Goal: Task Accomplishment & Management: Complete application form

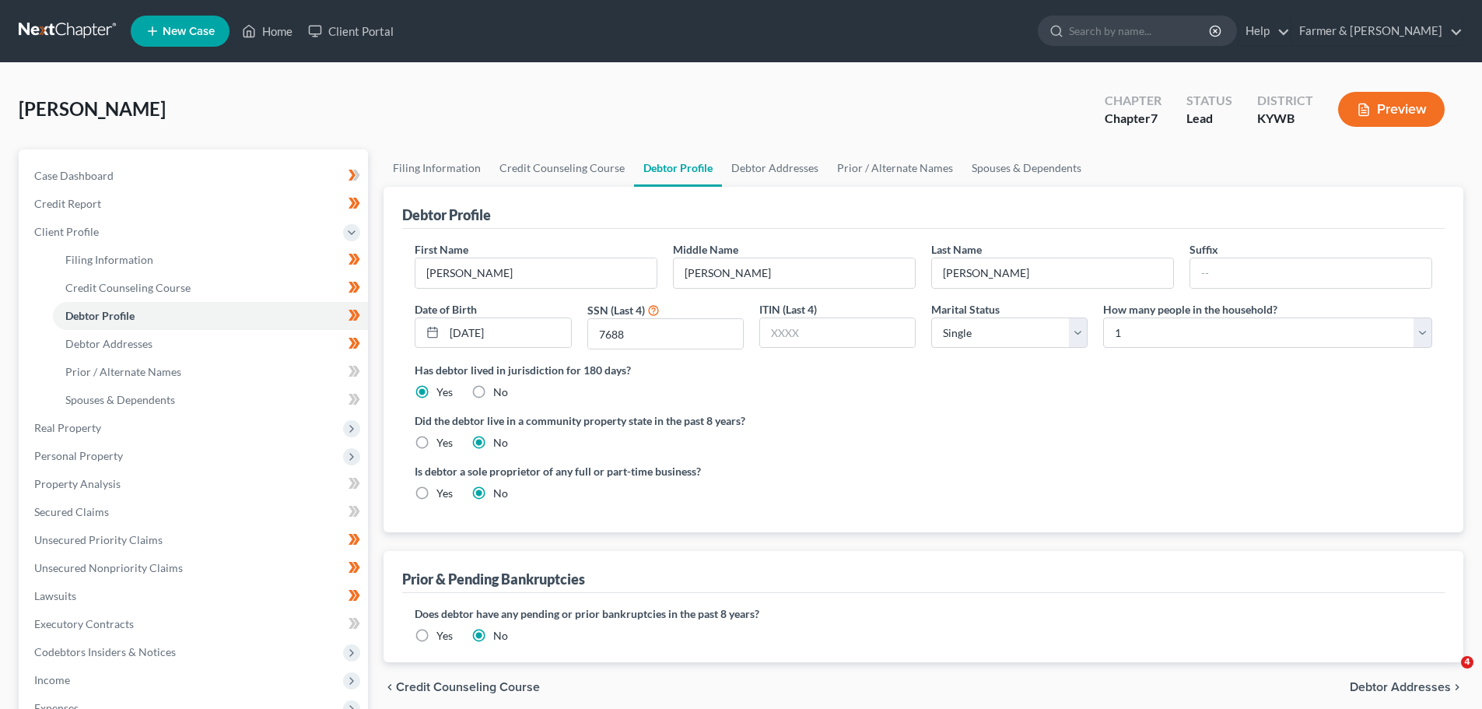
select select "0"
click at [279, 25] on link "Home" at bounding box center [267, 31] width 66 height 28
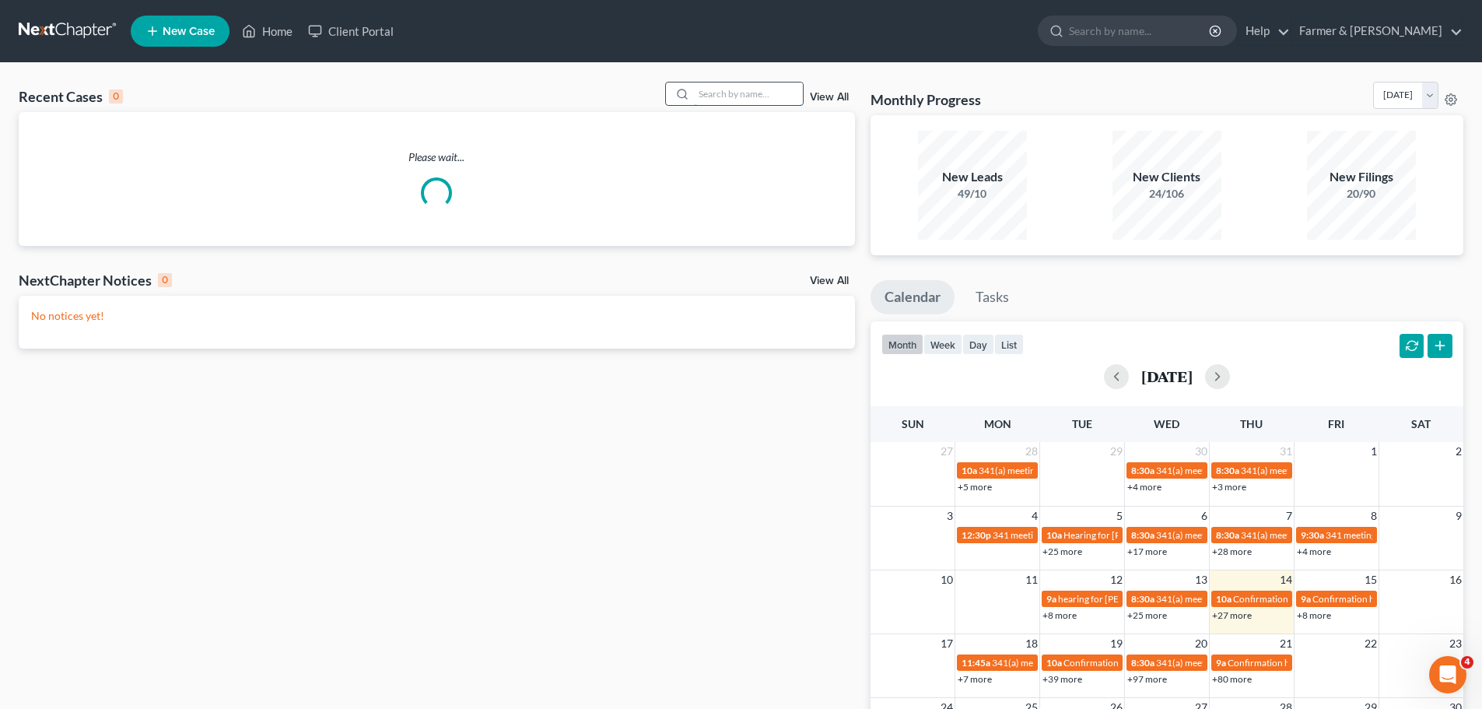
click at [723, 102] on input "search" at bounding box center [748, 93] width 109 height 23
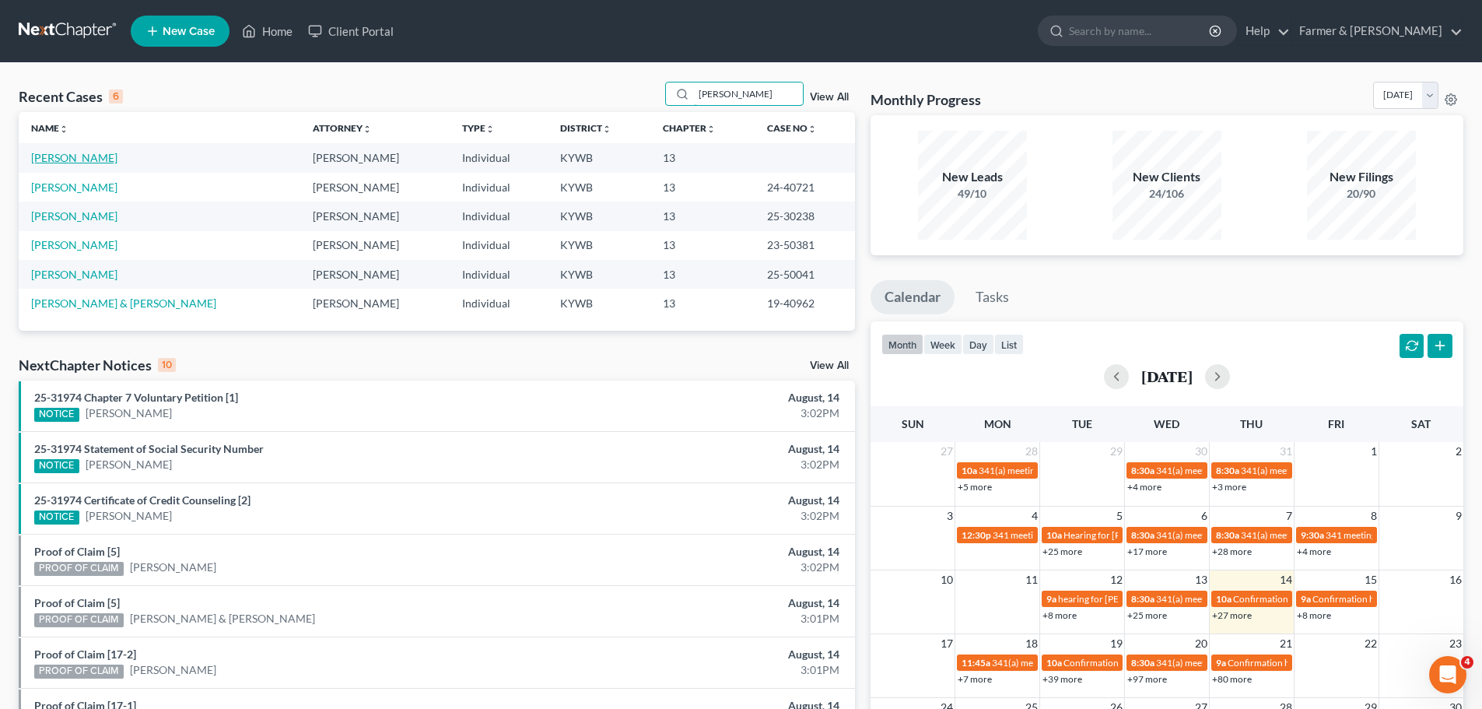
type input "[PERSON_NAME]"
click at [70, 156] on link "[PERSON_NAME]" at bounding box center [74, 157] width 86 height 13
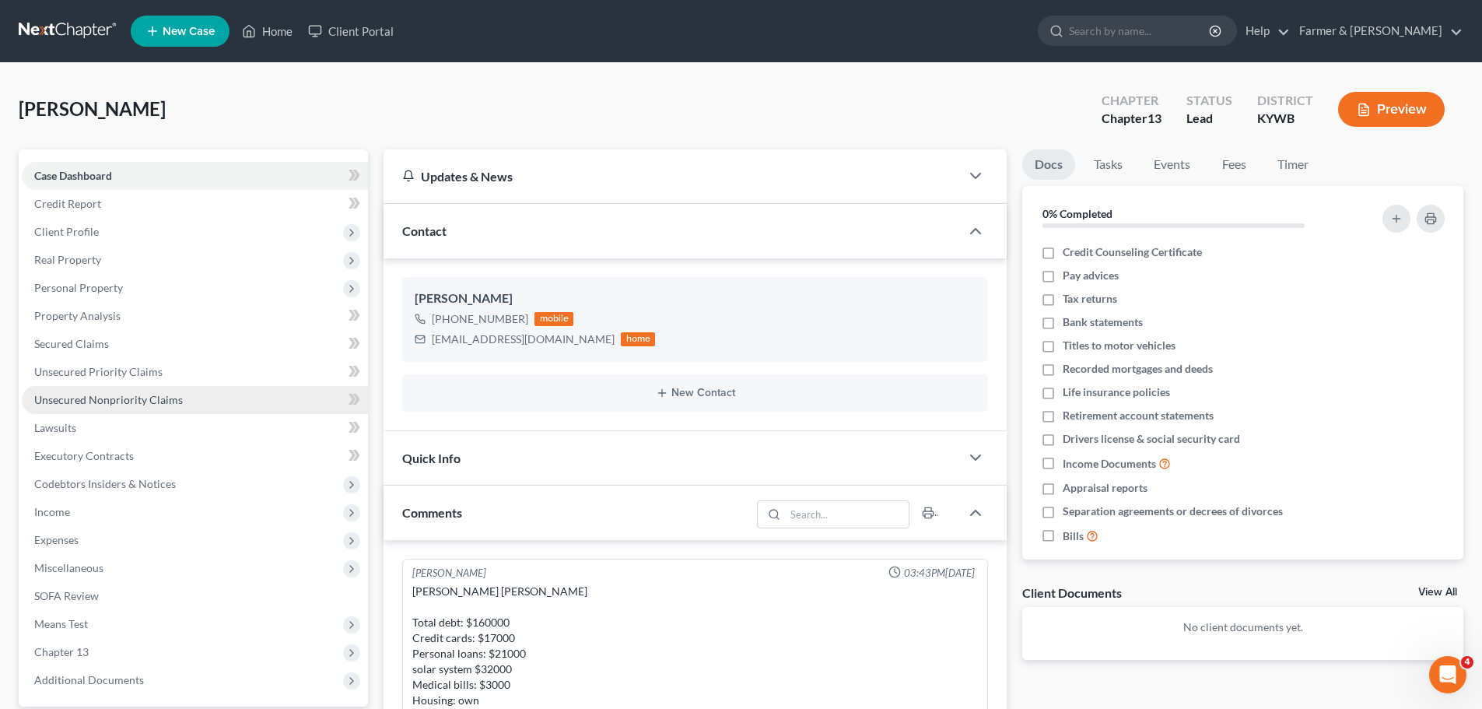
scroll to position [113, 0]
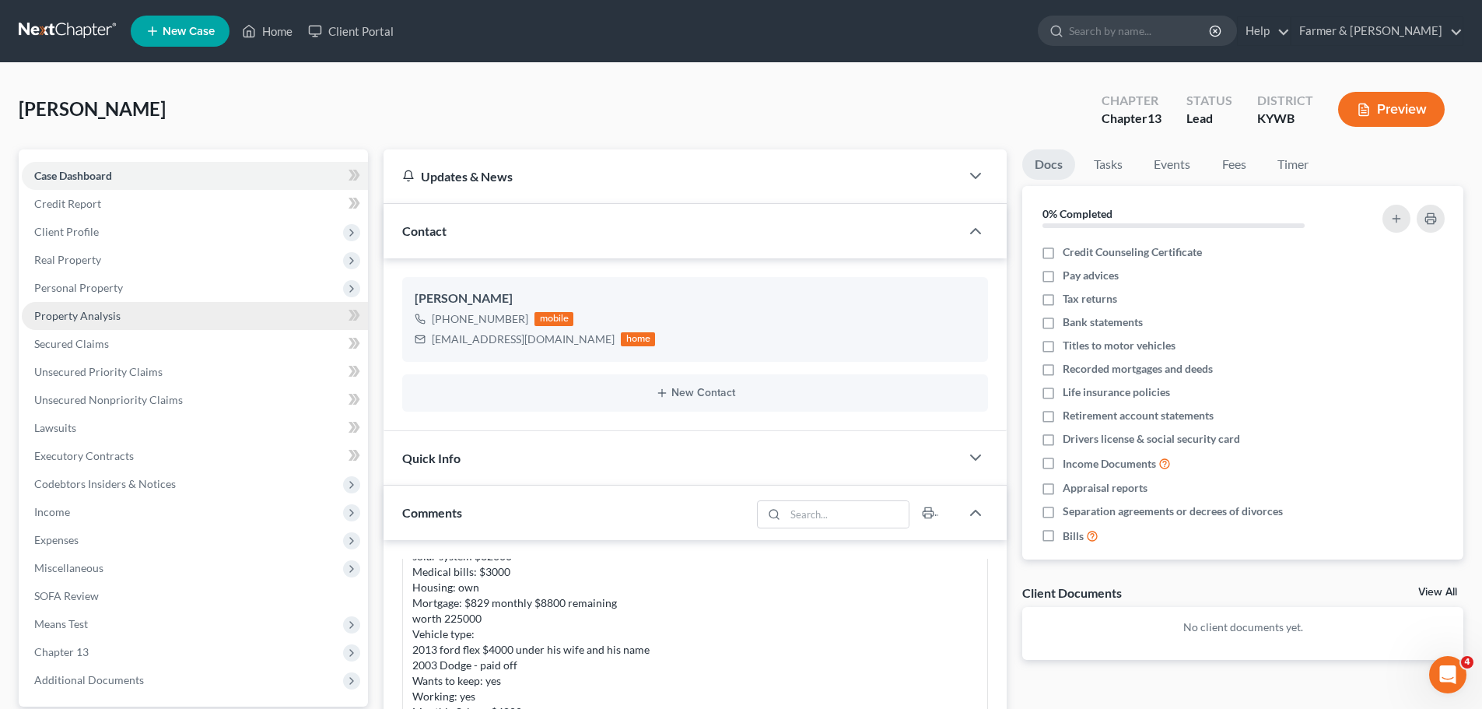
click at [108, 312] on span "Property Analysis" at bounding box center [77, 315] width 86 height 13
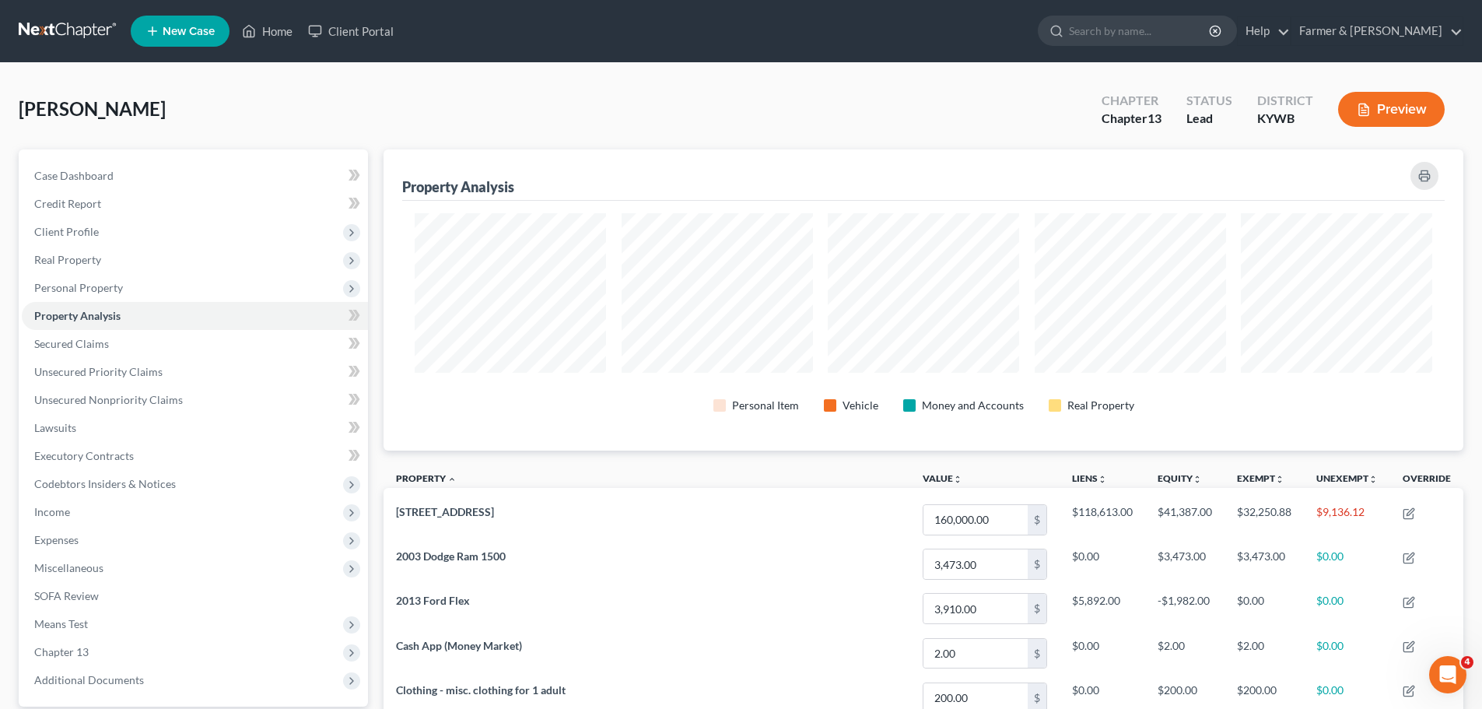
scroll to position [301, 1080]
click at [369, 347] on div "Case Dashboard Payments Invoices Payments Payments Credit Report Client Profile" at bounding box center [193, 578] width 365 height 858
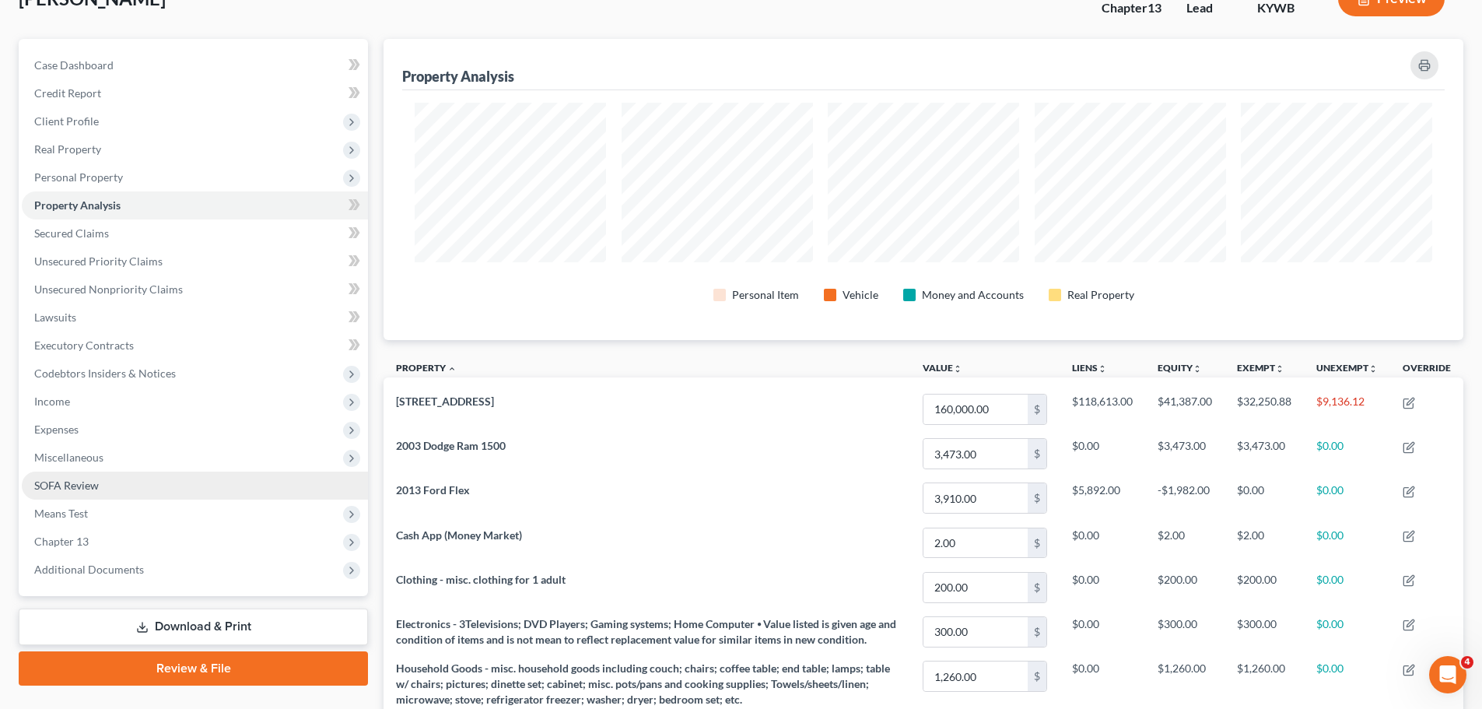
scroll to position [0, 0]
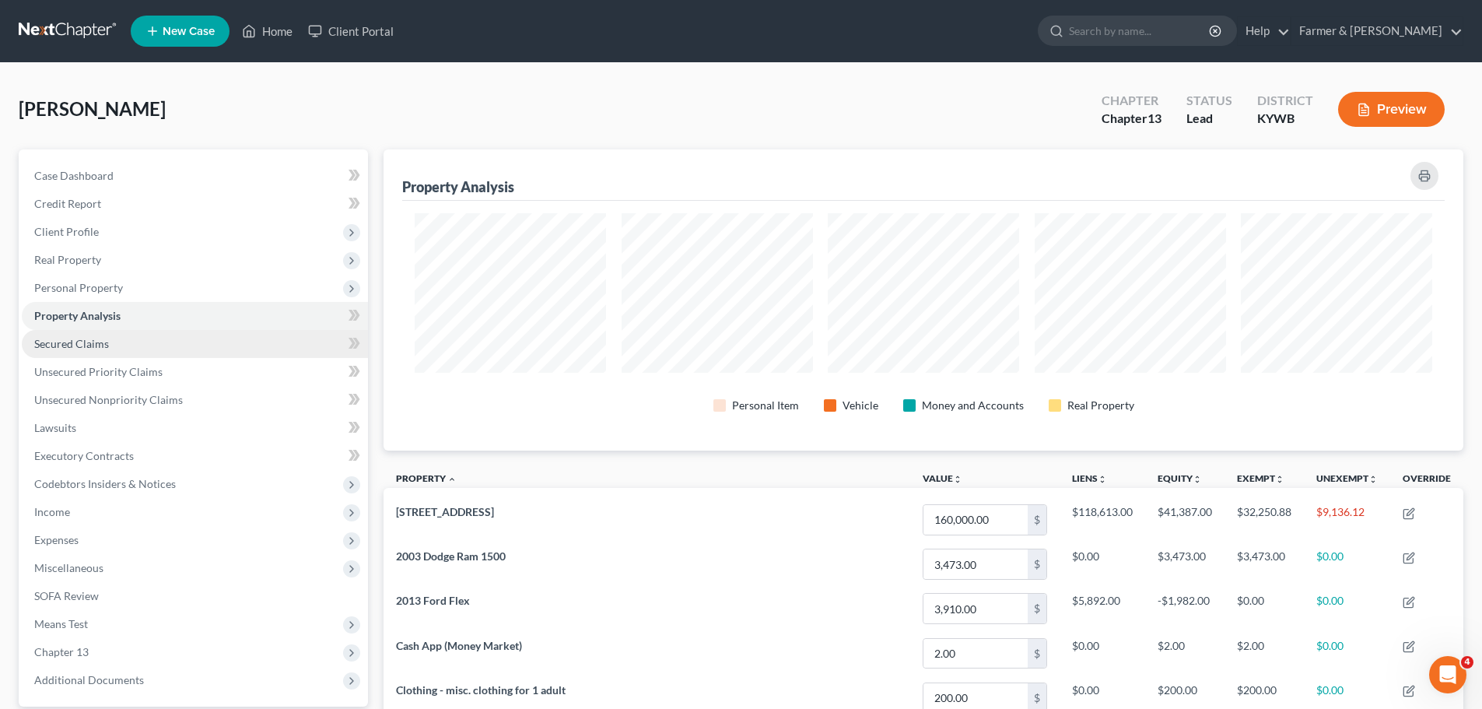
click at [77, 345] on span "Secured Claims" at bounding box center [71, 343] width 75 height 13
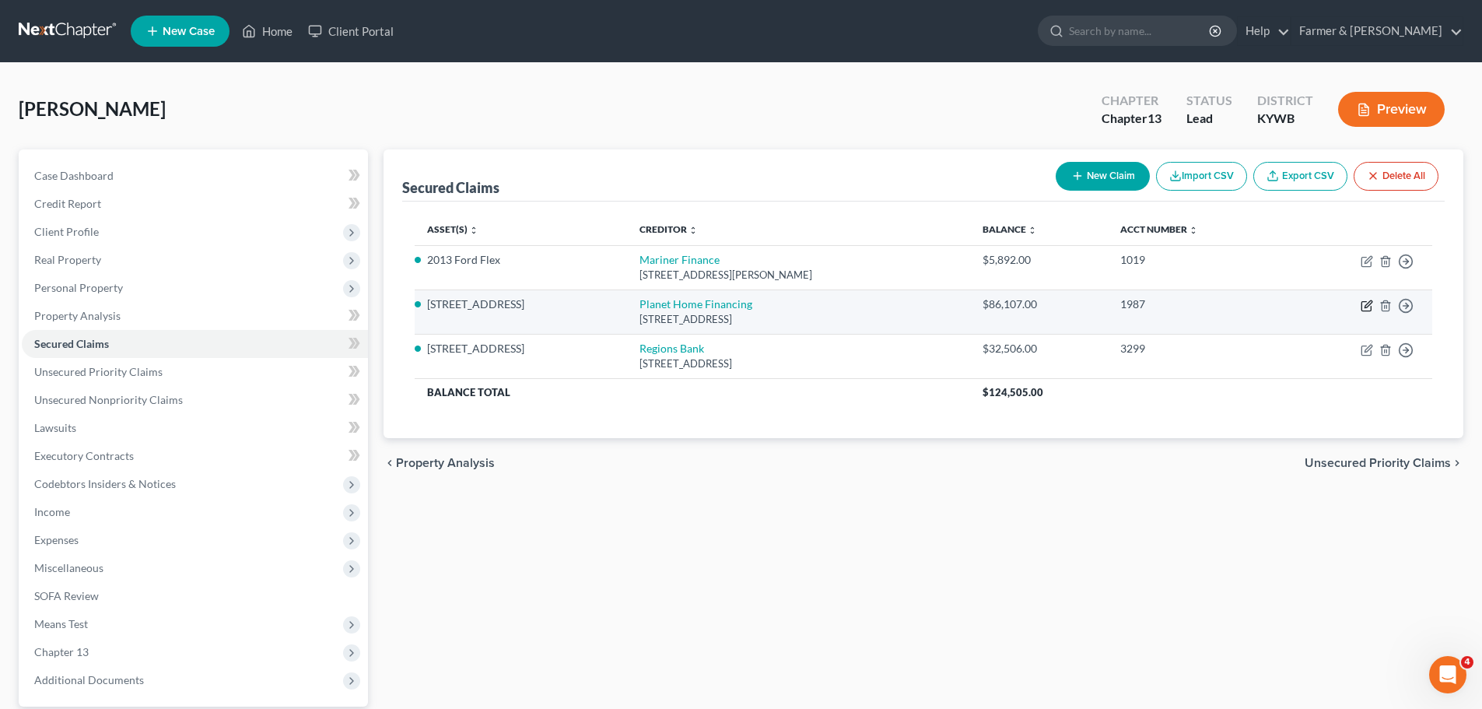
click at [1365, 306] on icon "button" at bounding box center [1367, 306] width 12 height 12
select select "6"
select select "0"
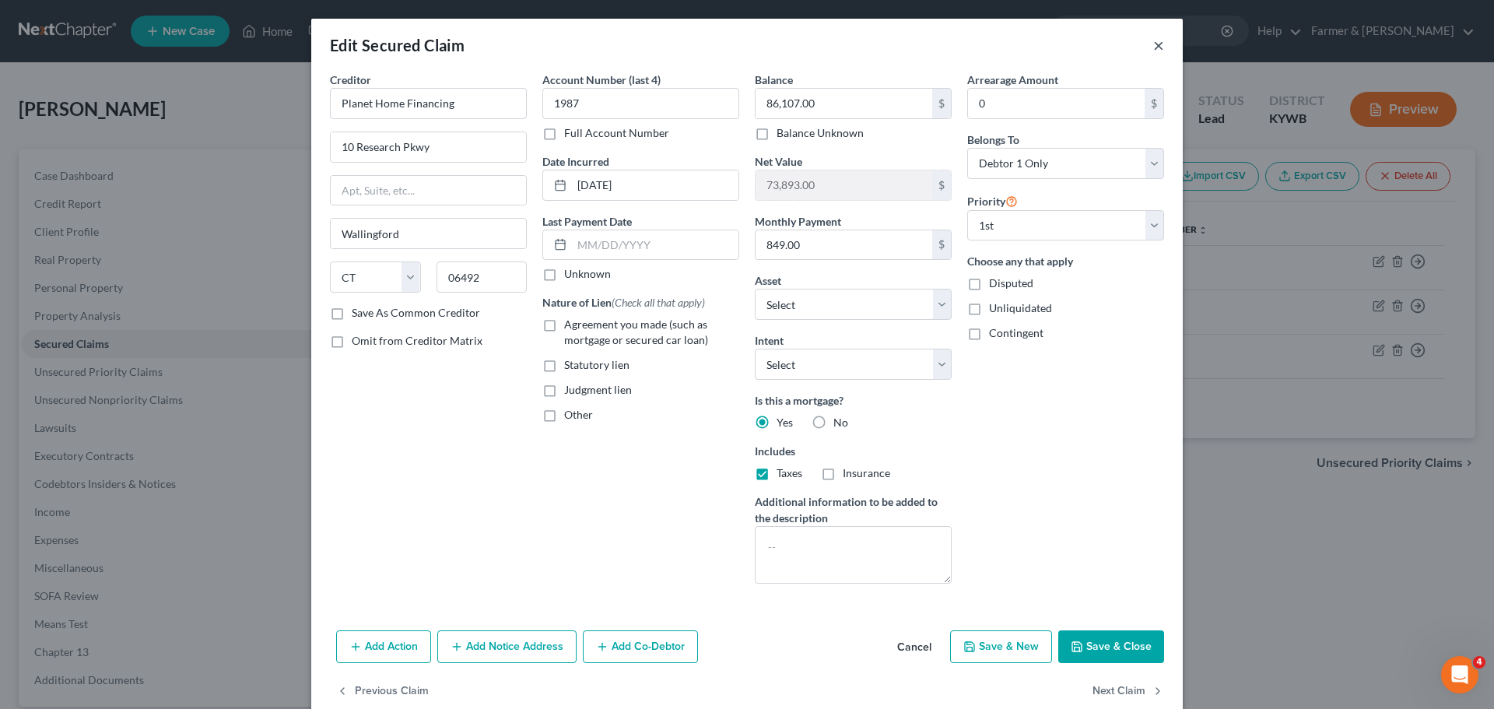
click at [1156, 39] on button "×" at bounding box center [1158, 45] width 11 height 19
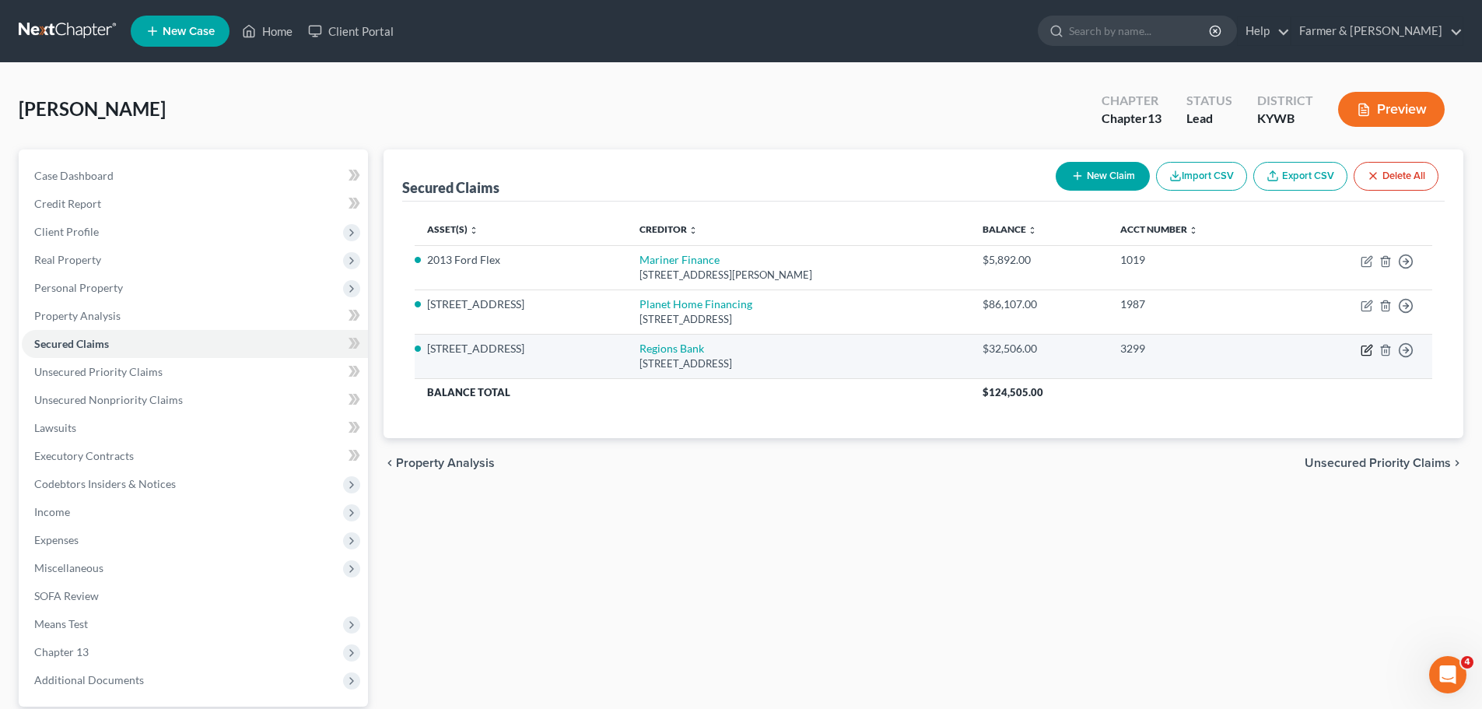
click at [1361, 353] on icon "button" at bounding box center [1365, 350] width 9 height 9
select select "43"
select select "10"
select select "4"
select select "0"
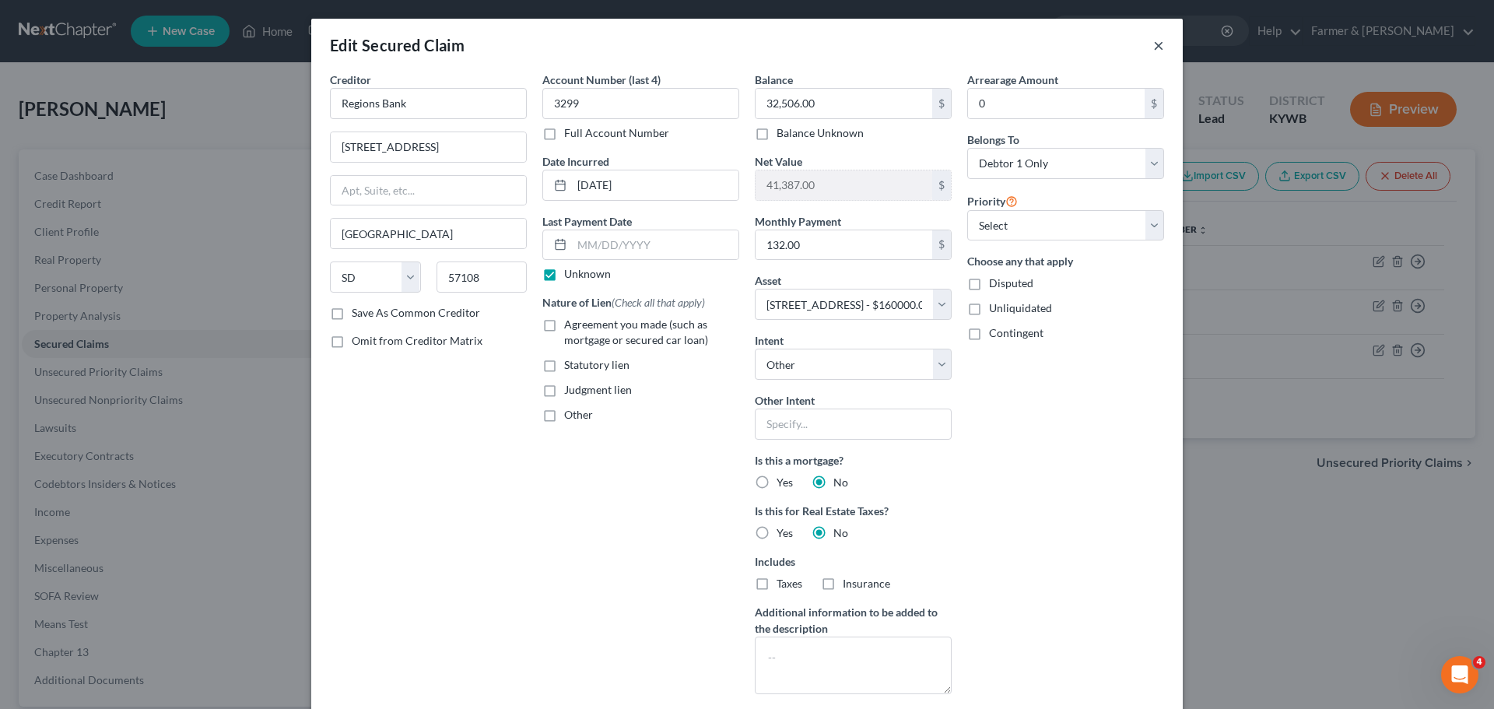
click at [1153, 51] on button "×" at bounding box center [1158, 45] width 11 height 19
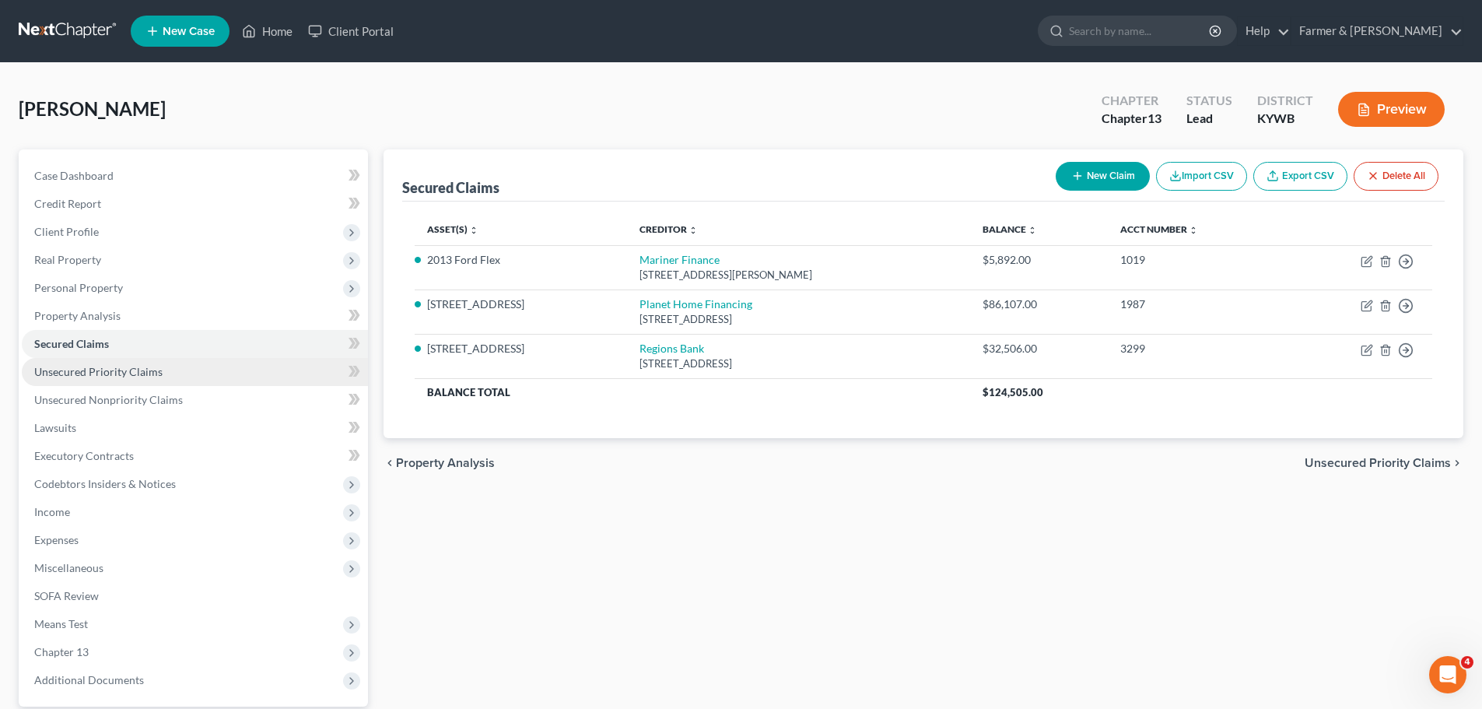
click at [147, 371] on span "Unsecured Priority Claims" at bounding box center [98, 371] width 128 height 13
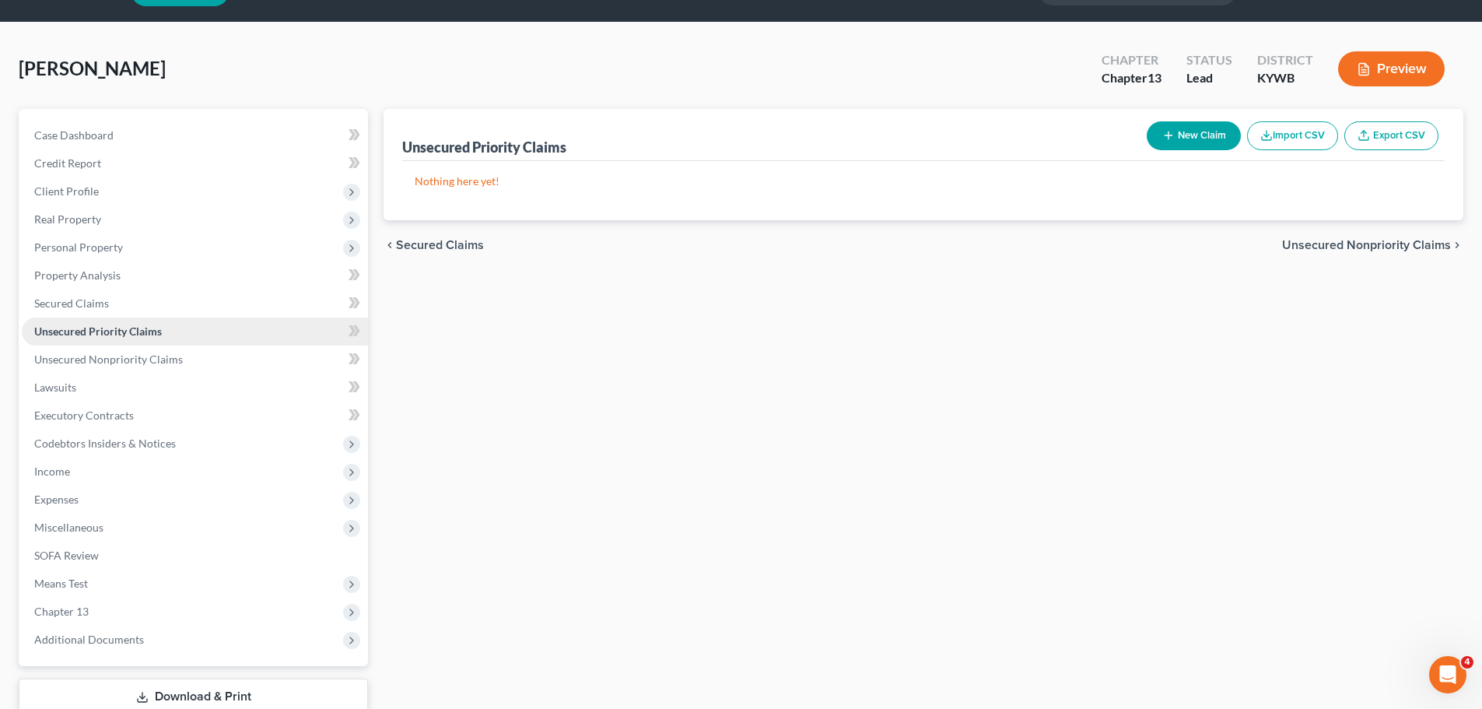
scroll to position [78, 0]
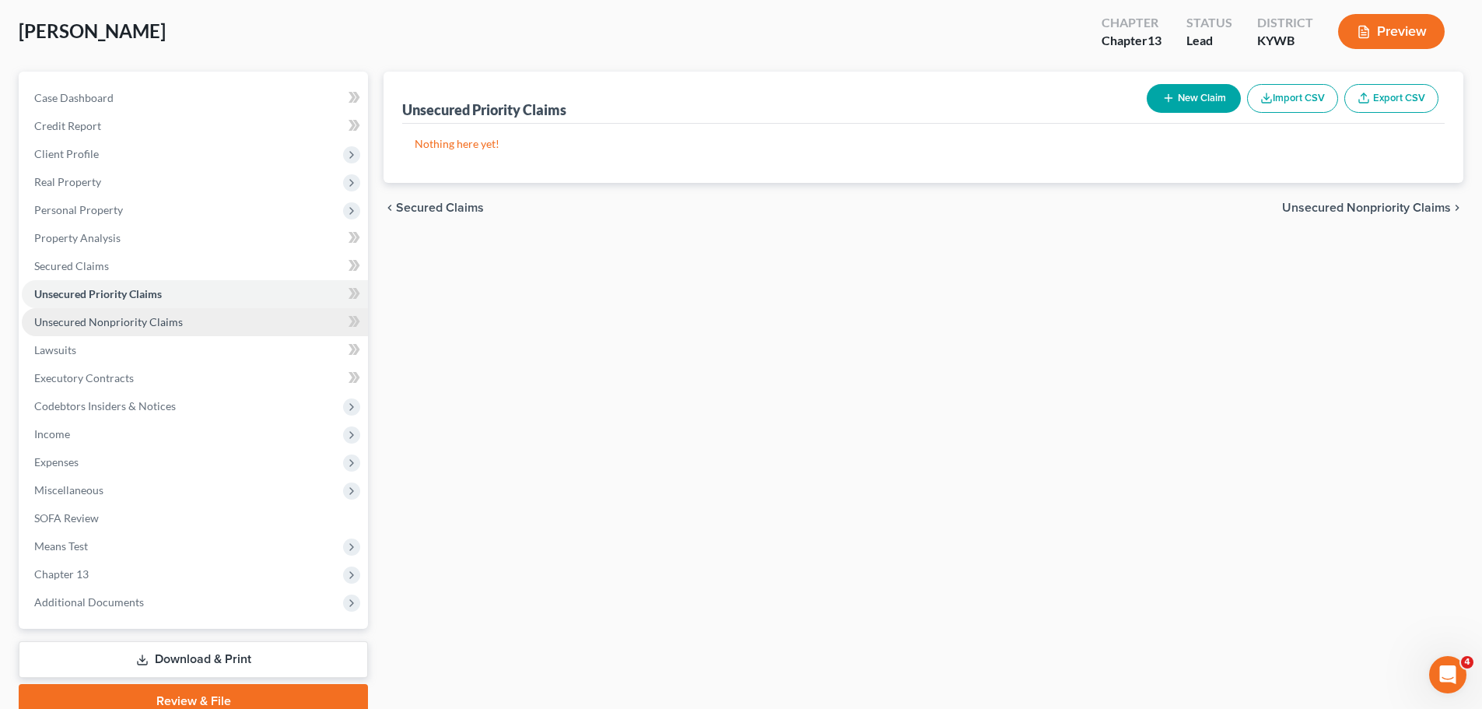
click at [149, 315] on span "Unsecured Nonpriority Claims" at bounding box center [108, 321] width 149 height 13
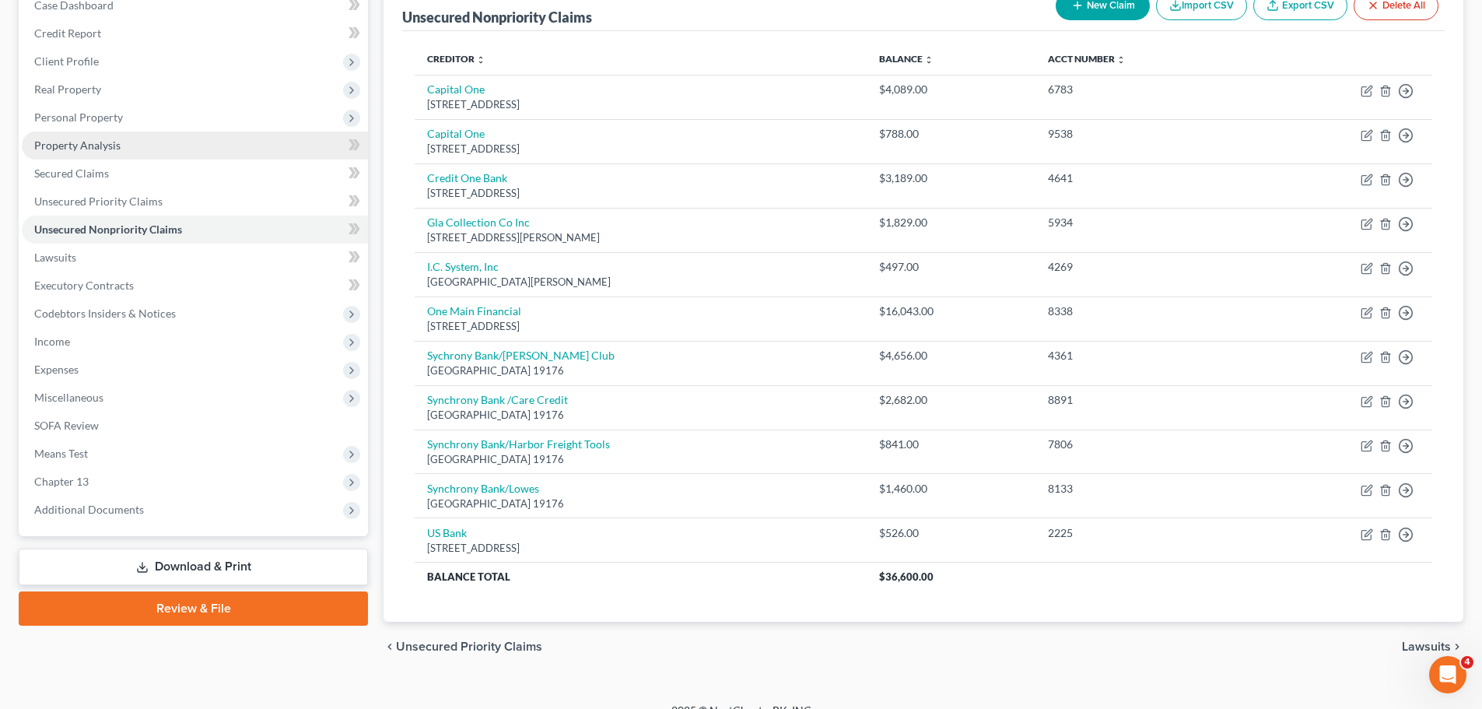
scroll to position [192, 0]
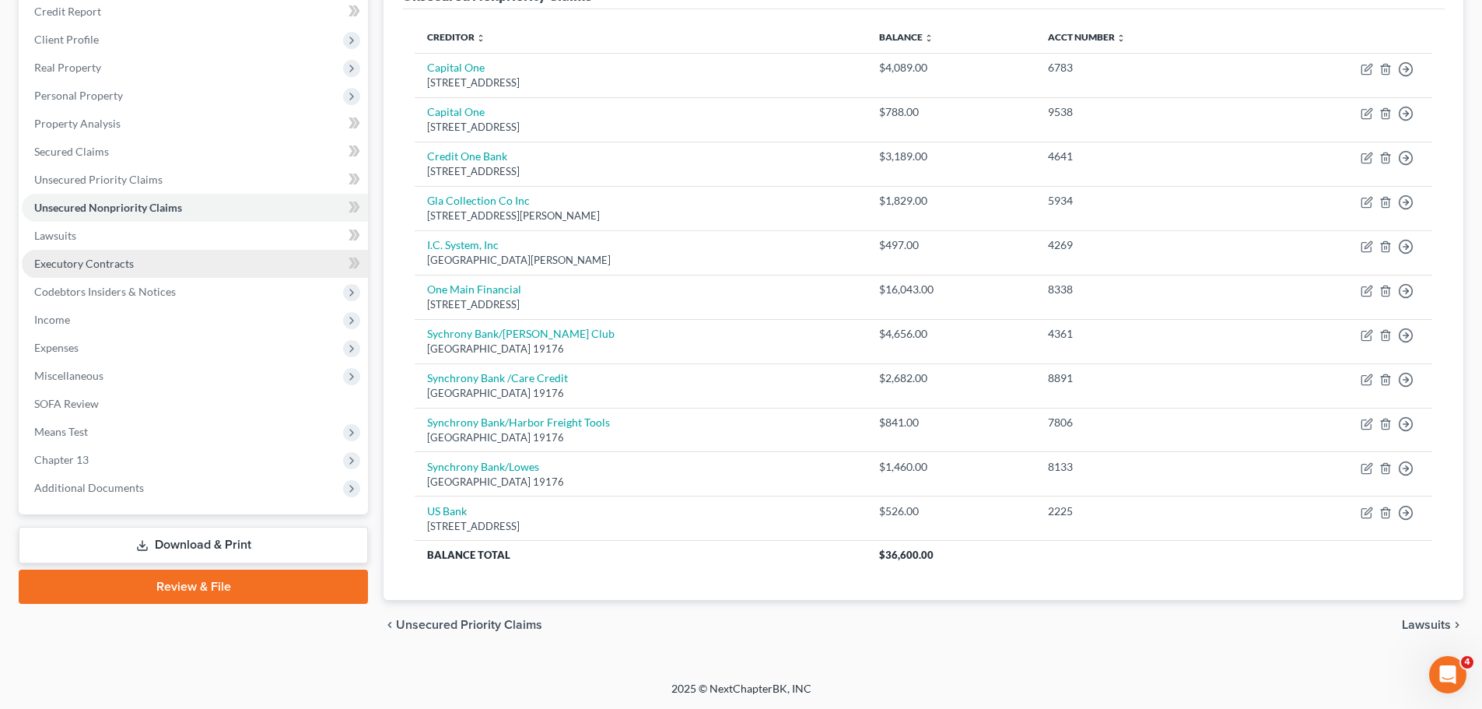
click at [111, 254] on link "Executory Contracts" at bounding box center [195, 264] width 346 height 28
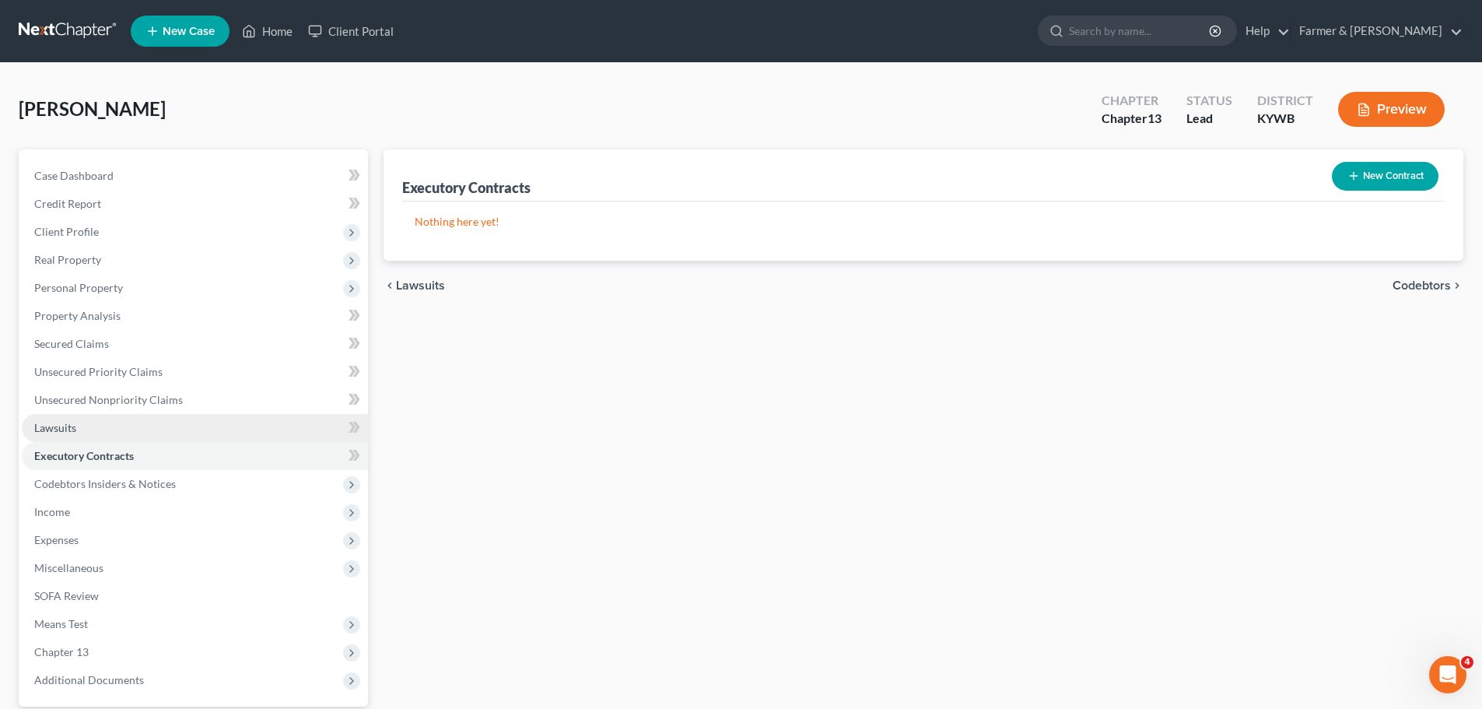
click at [99, 422] on link "Lawsuits" at bounding box center [195, 428] width 346 height 28
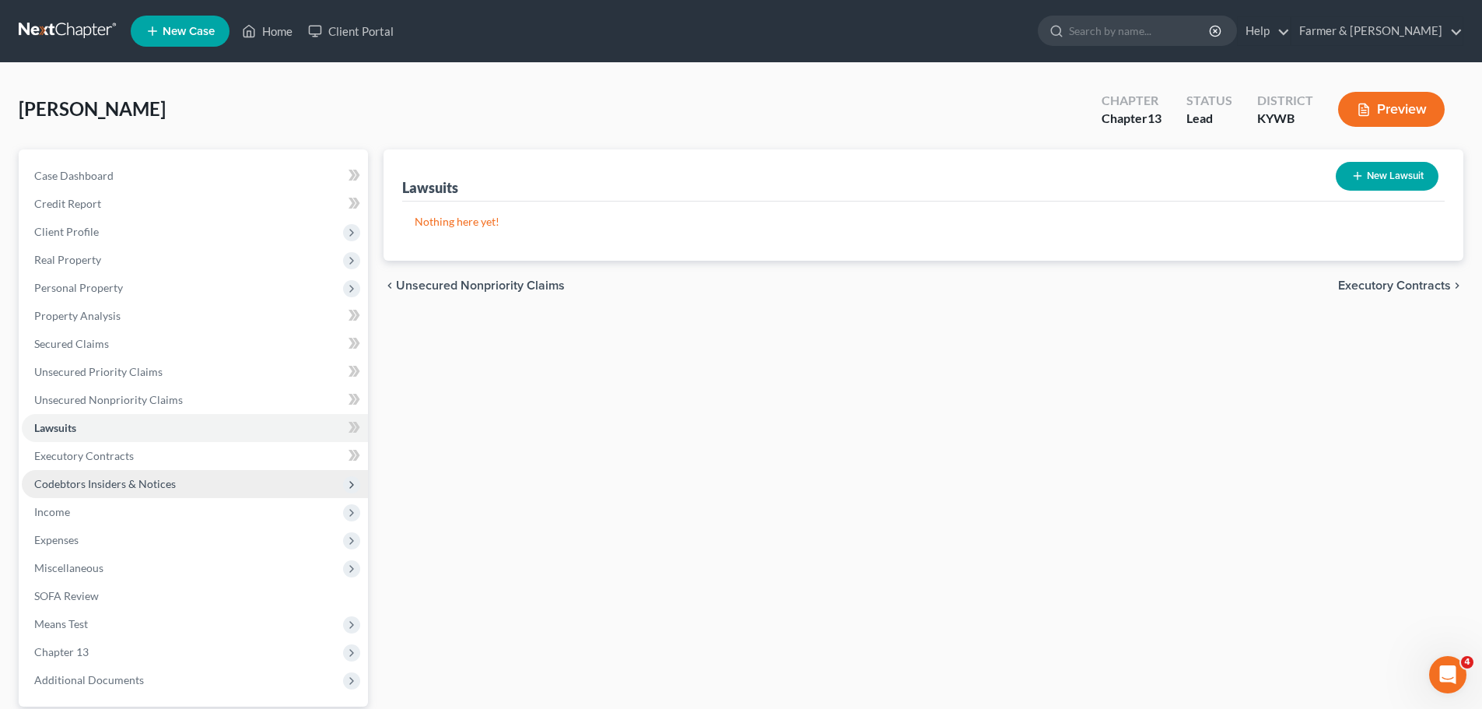
click at [87, 498] on span "Income" at bounding box center [195, 512] width 346 height 28
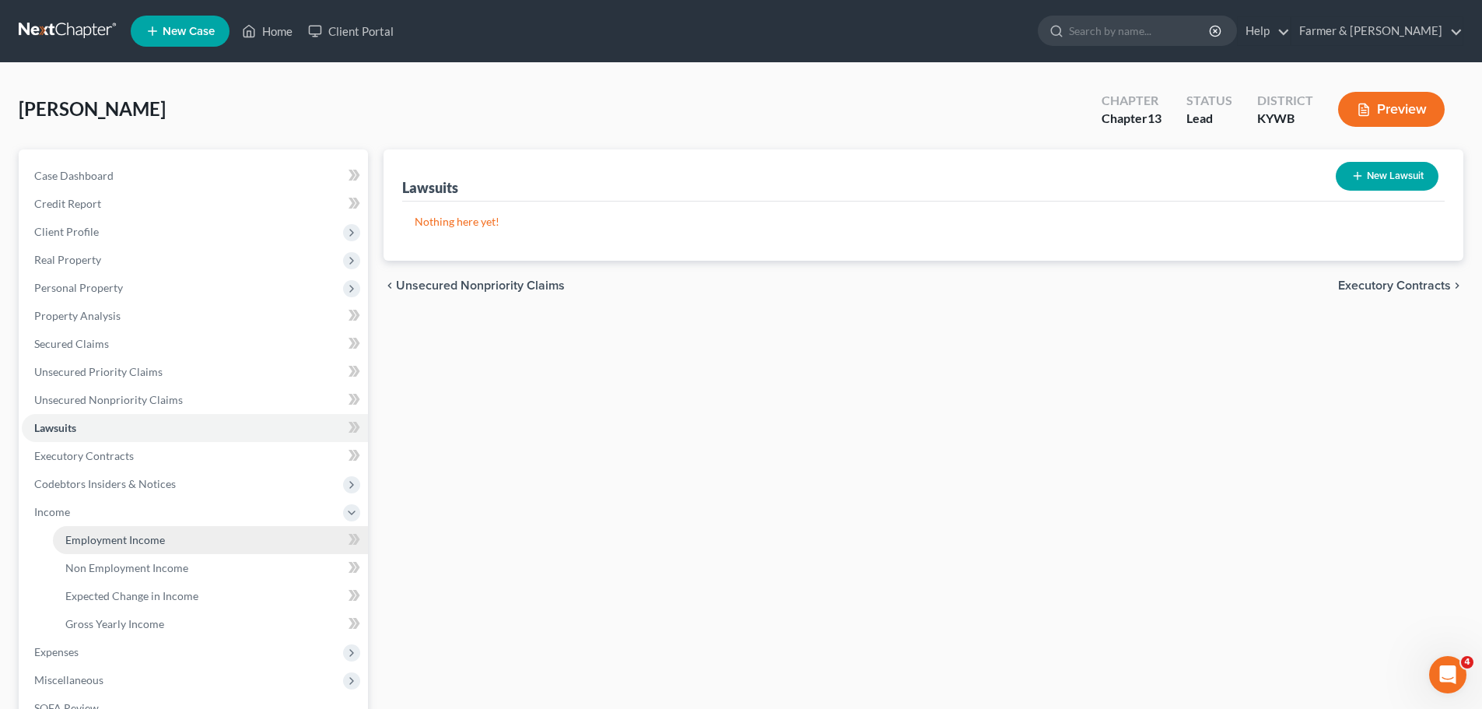
click at [111, 527] on link "Employment Income" at bounding box center [210, 540] width 315 height 28
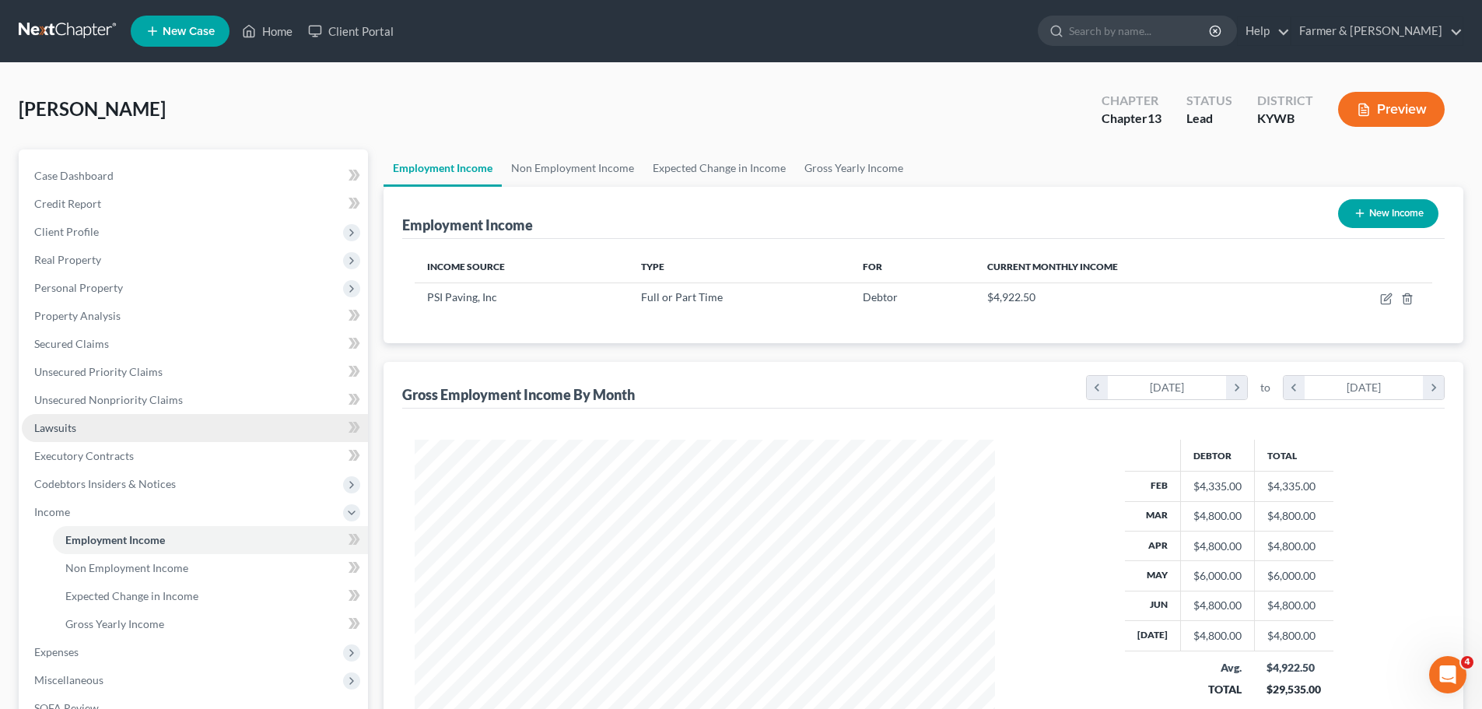
scroll to position [290, 611]
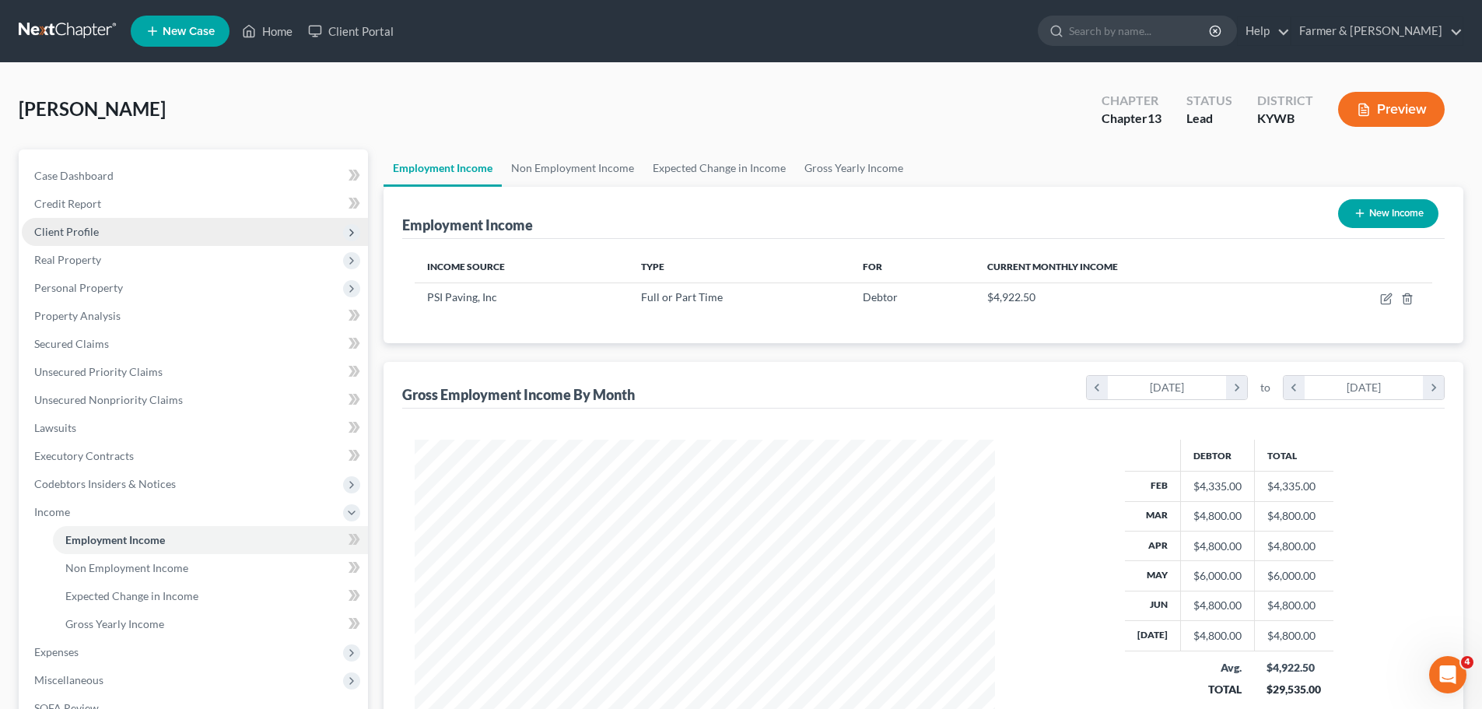
click at [82, 239] on span "Client Profile" at bounding box center [195, 232] width 346 height 28
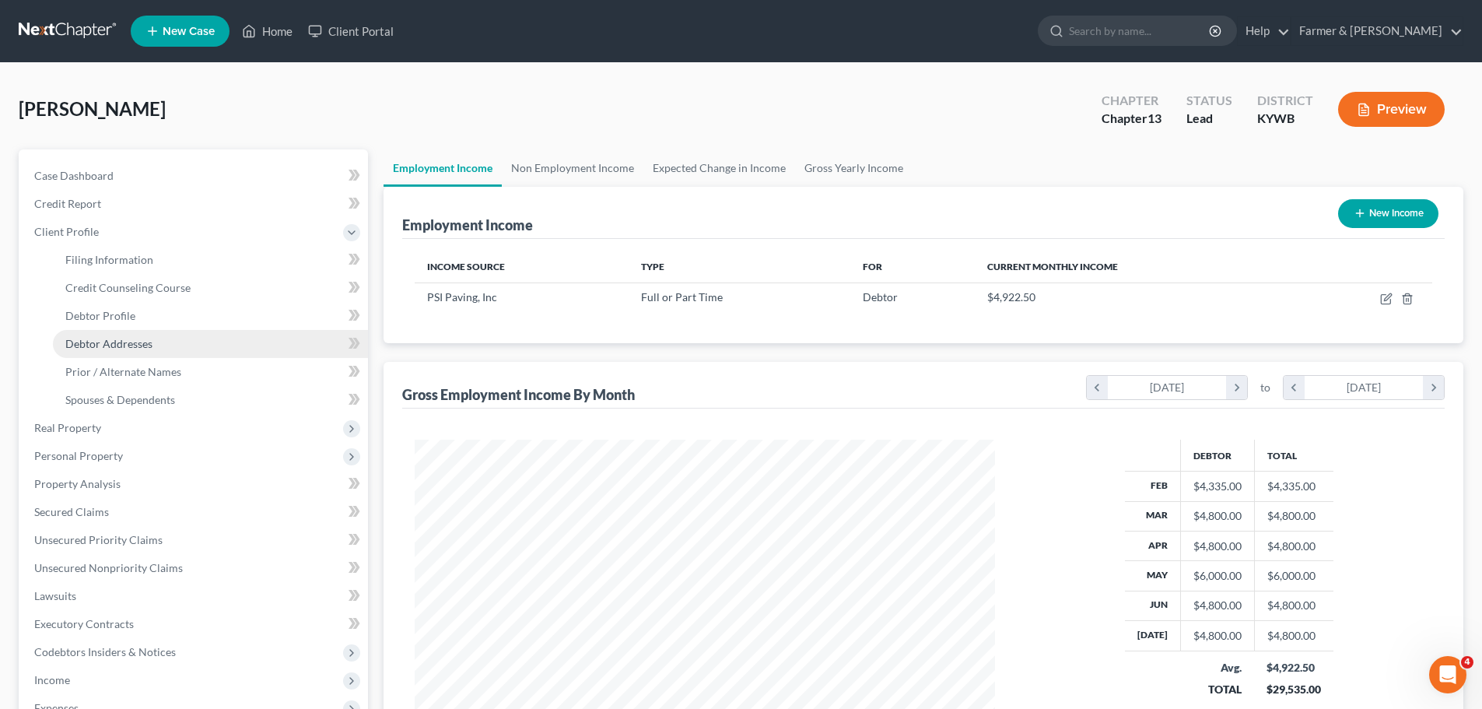
click at [122, 348] on span "Debtor Addresses" at bounding box center [108, 343] width 87 height 13
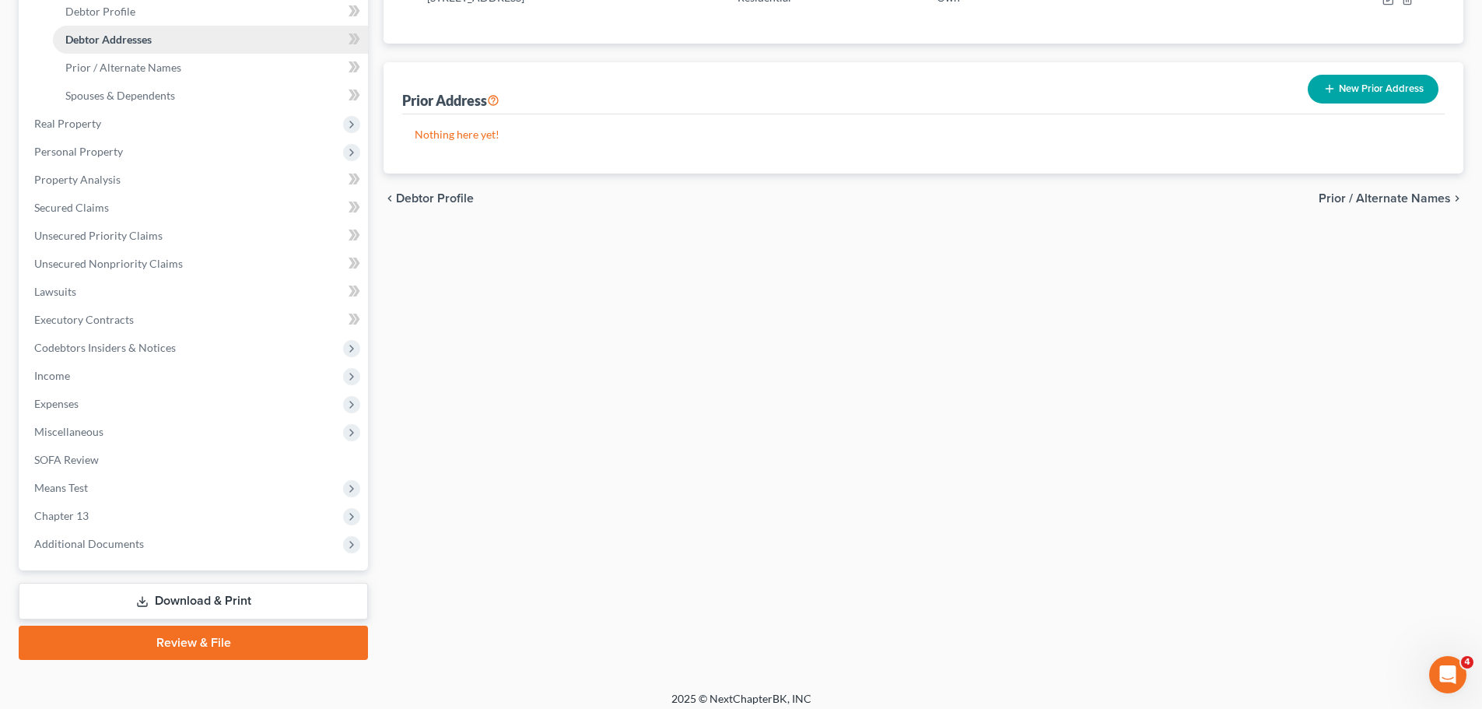
scroll to position [314, 0]
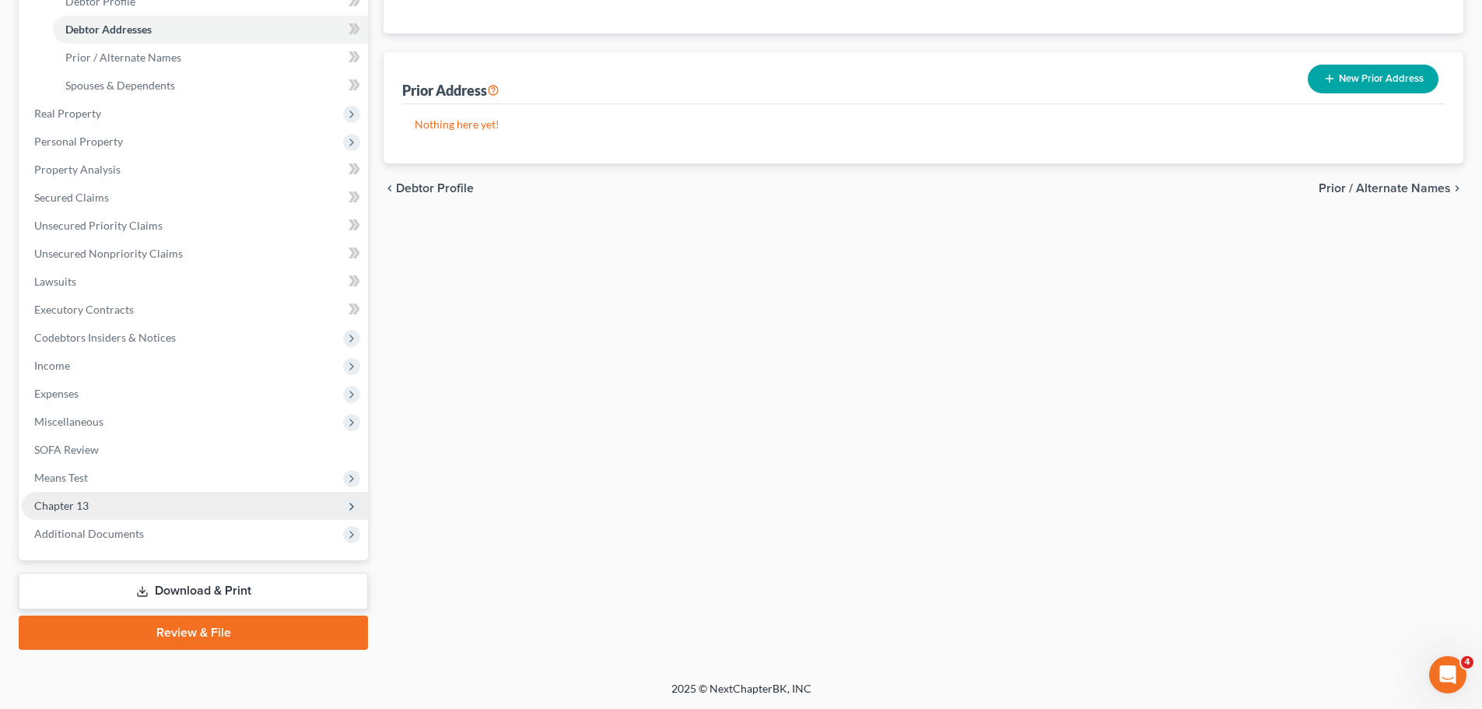
click at [90, 509] on span "Chapter 13" at bounding box center [195, 506] width 346 height 28
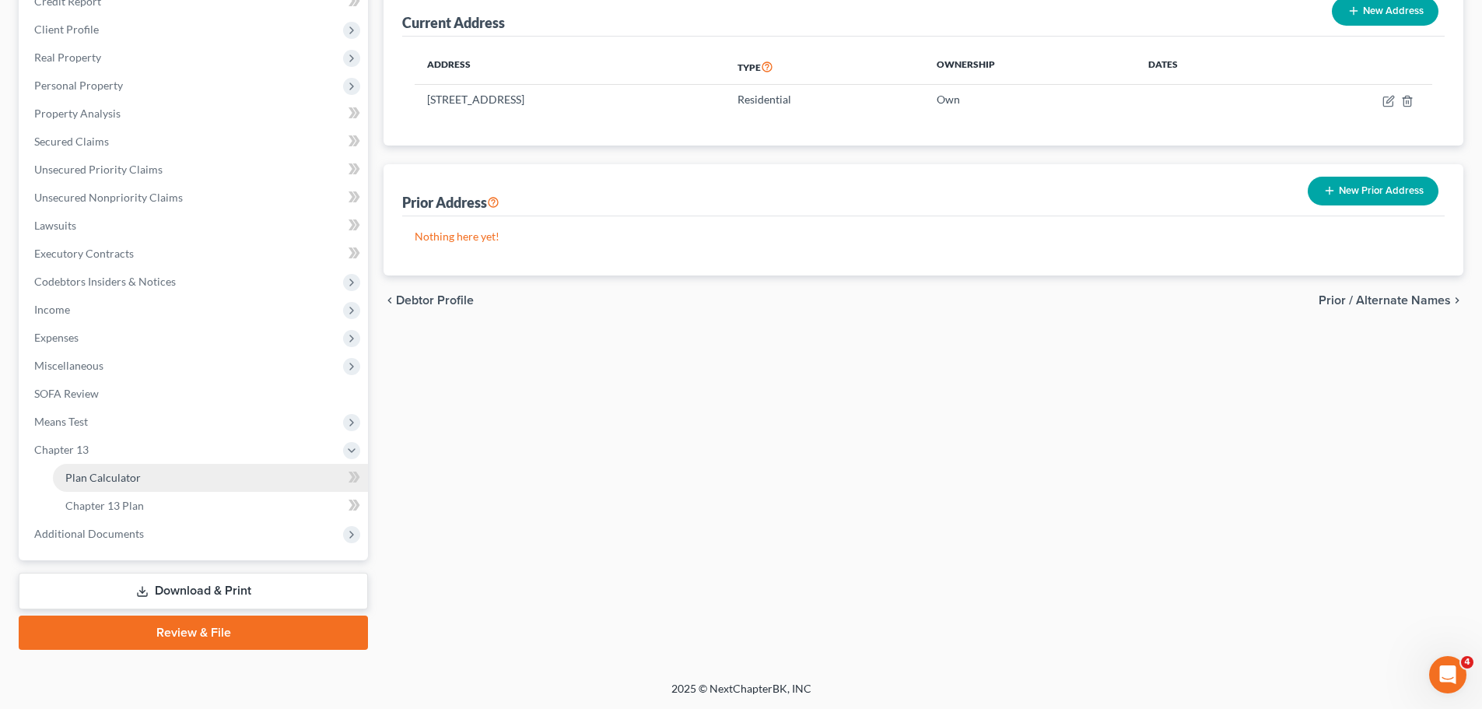
click at [100, 475] on span "Plan Calculator" at bounding box center [102, 477] width 75 height 13
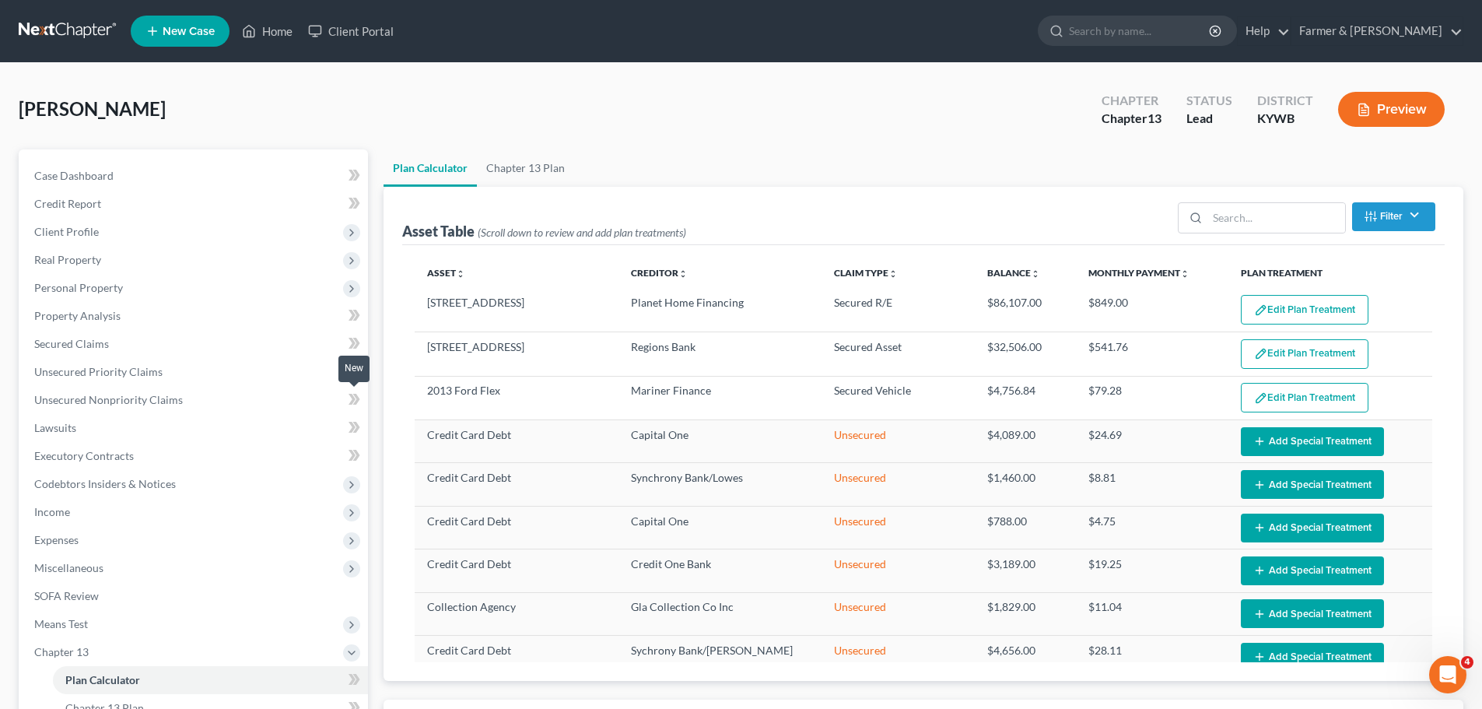
select select "59"
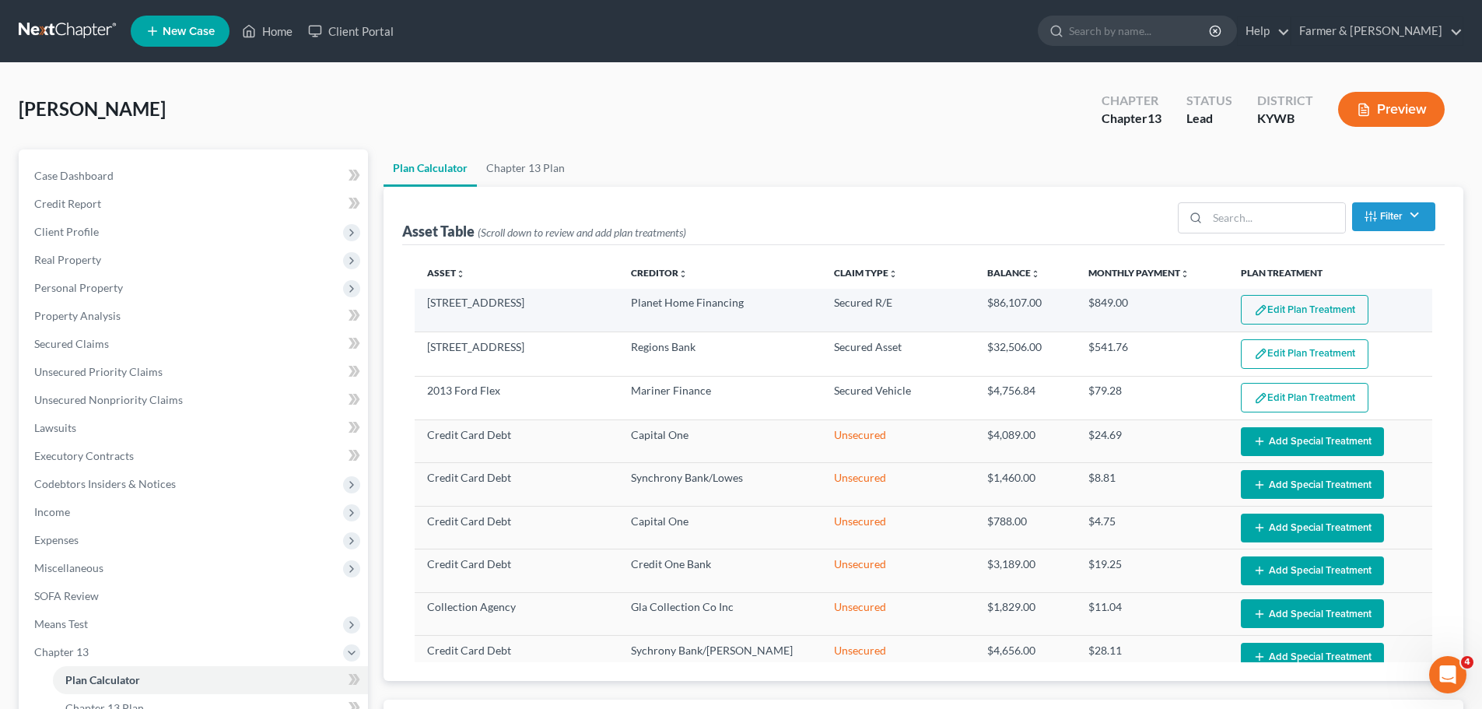
click at [1297, 293] on td "Edit Plan Treatment Add Plan Treatment" at bounding box center [1330, 311] width 204 height 44
click at [1292, 299] on button "Edit Plan Treatment" at bounding box center [1305, 310] width 128 height 30
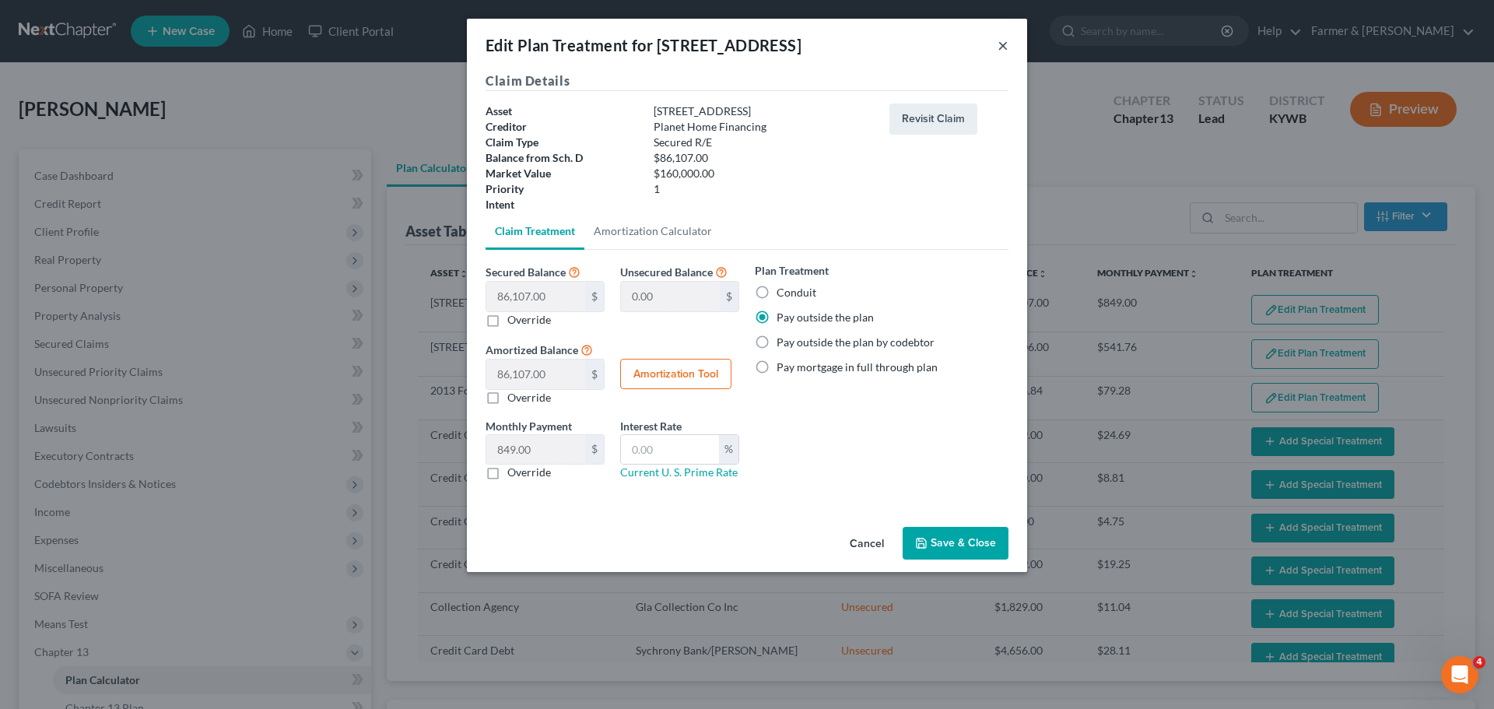
click at [1005, 50] on button "×" at bounding box center [1002, 45] width 11 height 19
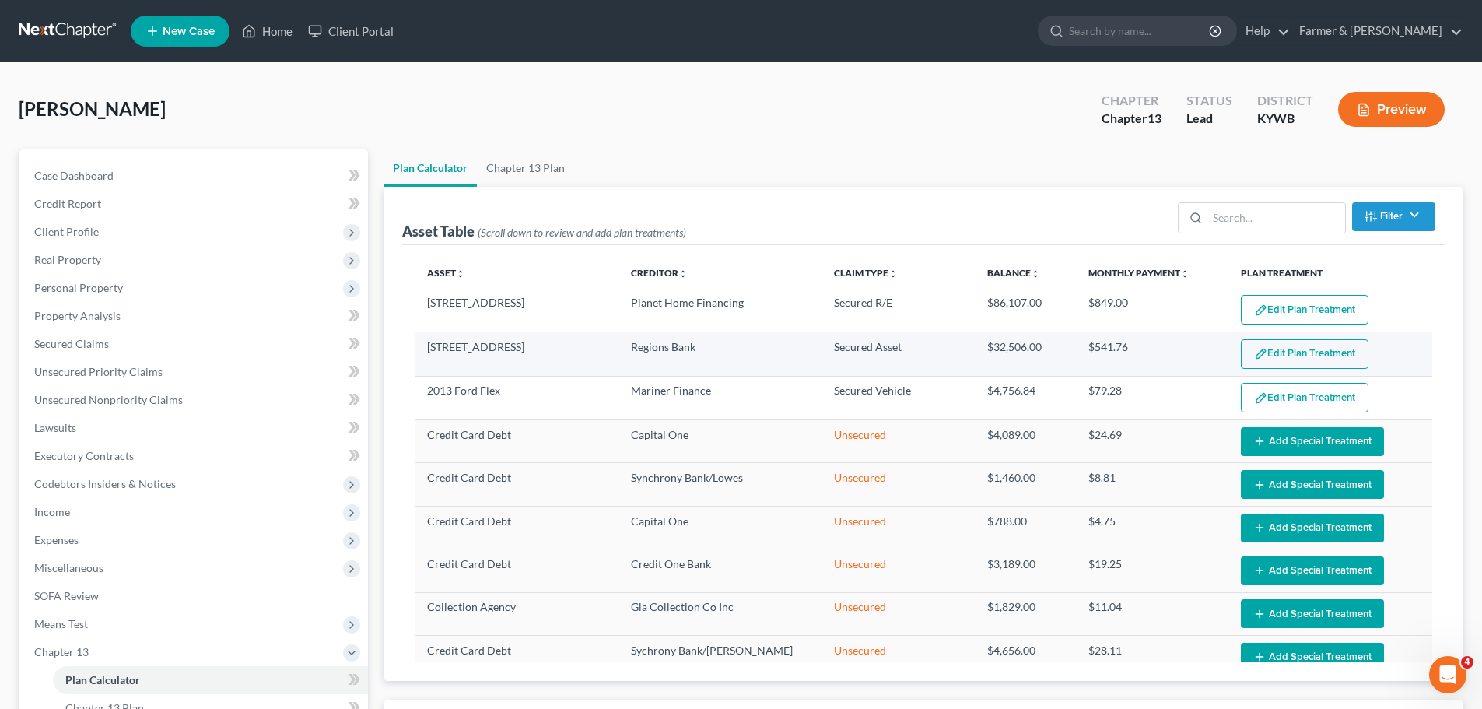
click at [1312, 355] on button "Edit Plan Treatment" at bounding box center [1305, 354] width 128 height 30
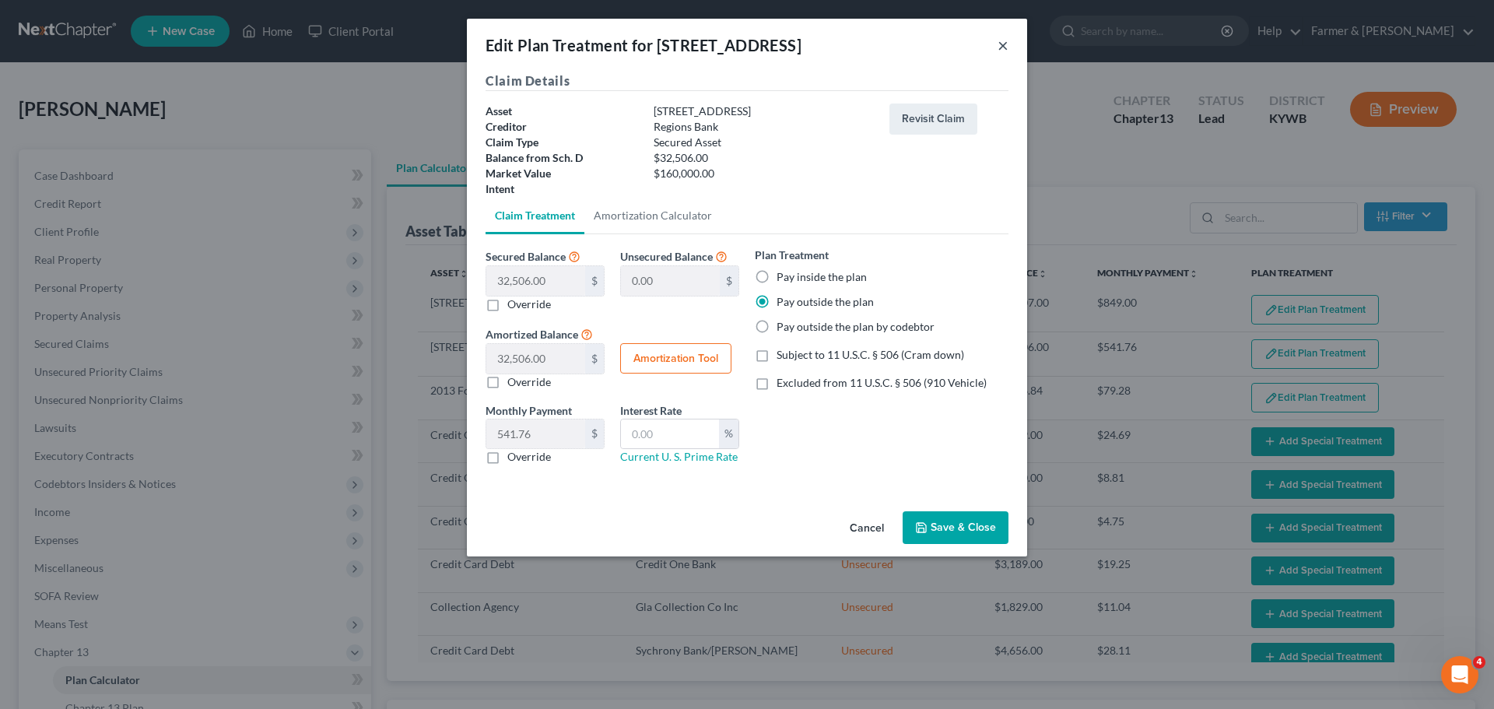
click at [999, 47] on button "×" at bounding box center [1002, 45] width 11 height 19
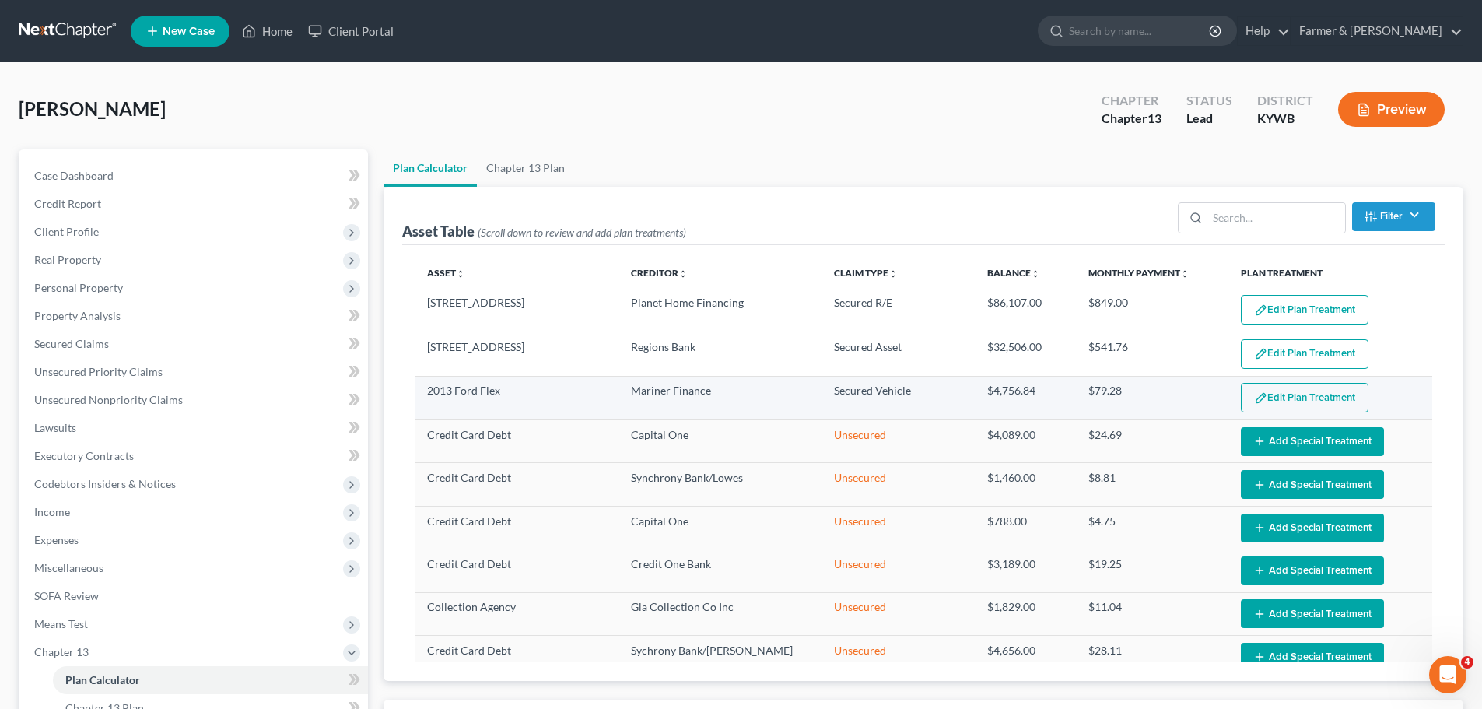
click at [1273, 398] on button "Edit Plan Treatment" at bounding box center [1305, 398] width 128 height 30
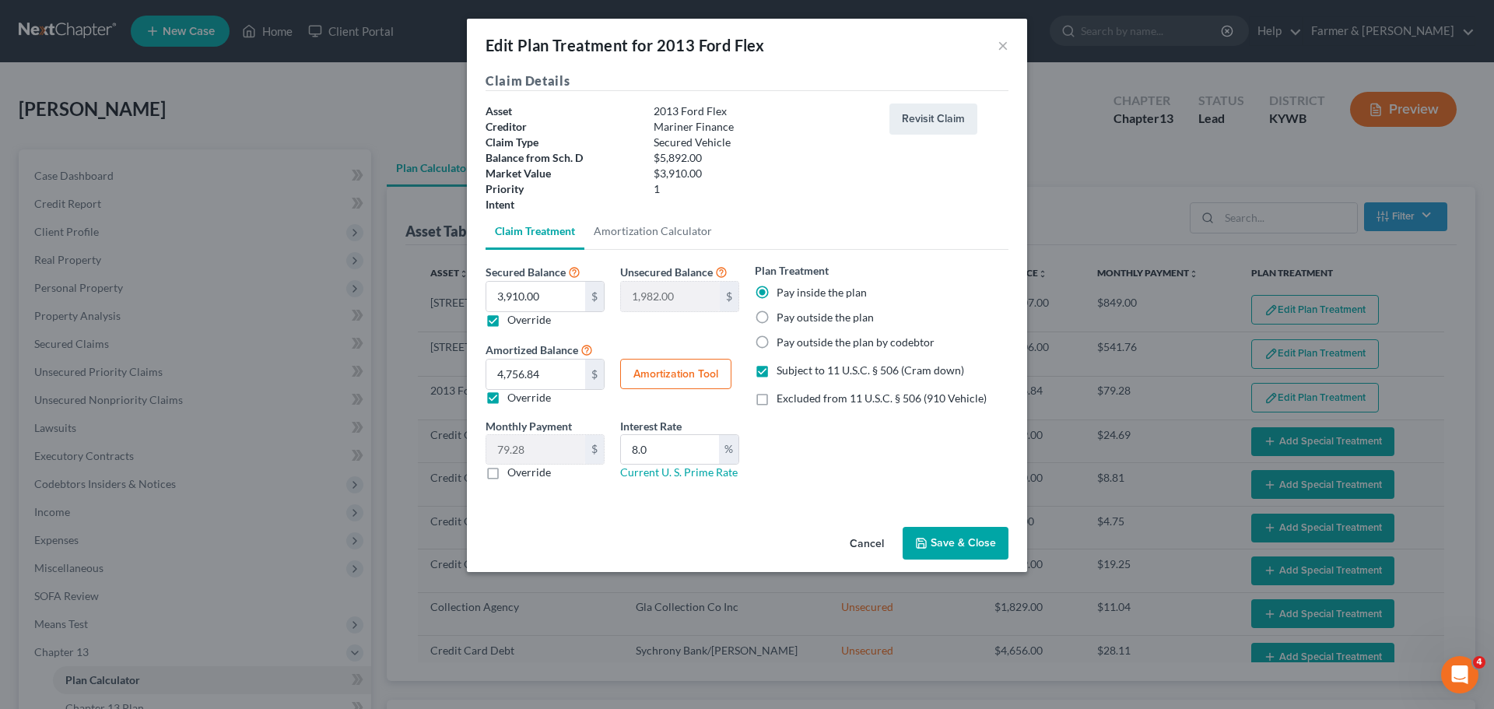
click at [945, 541] on button "Save & Close" at bounding box center [955, 543] width 106 height 33
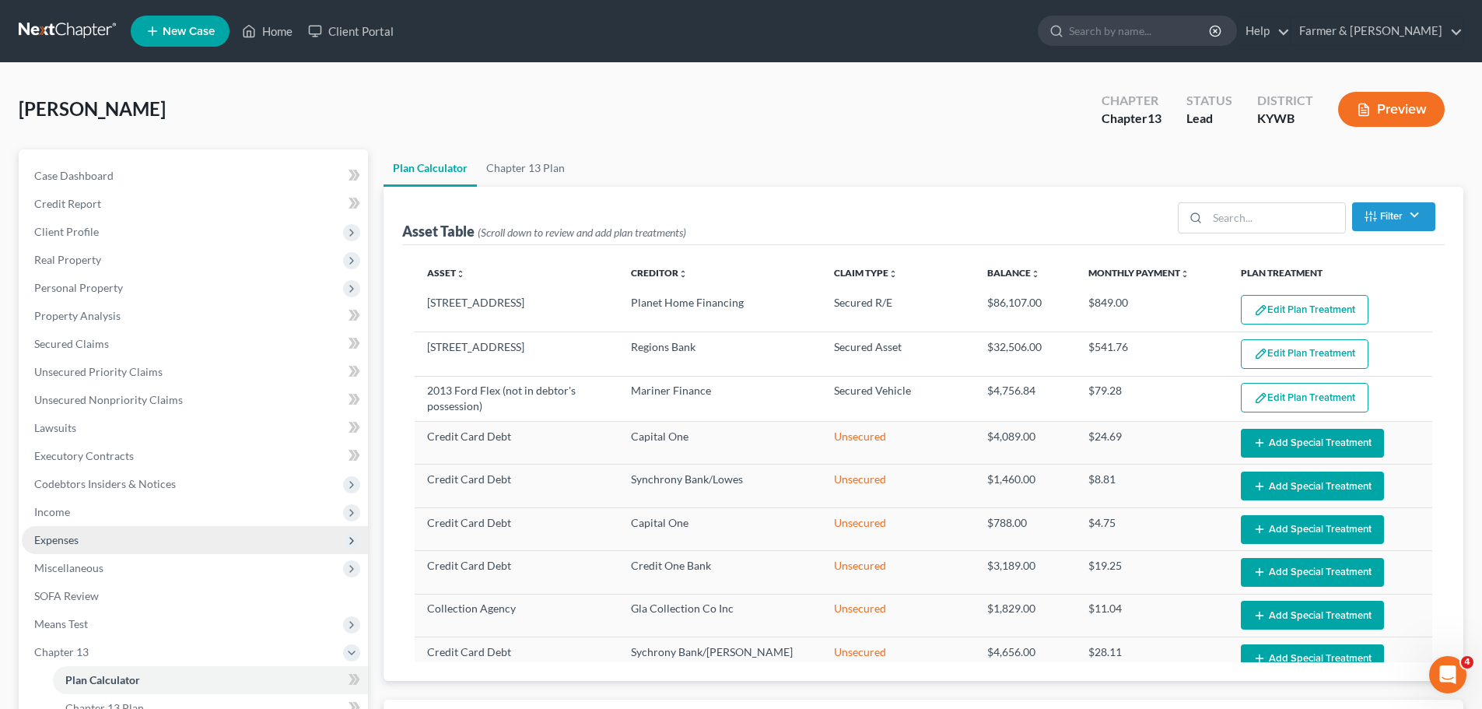
click at [162, 548] on span "Expenses" at bounding box center [195, 540] width 346 height 28
select select "59"
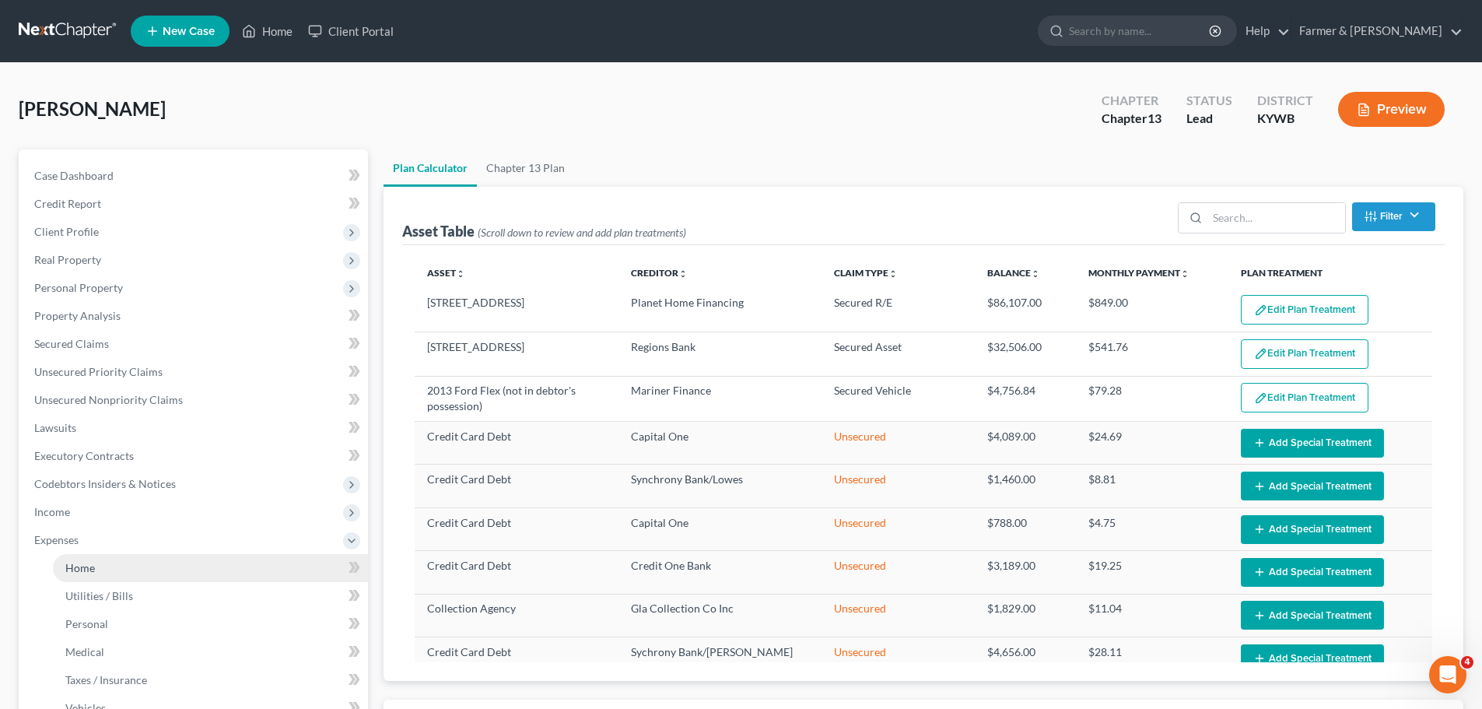
click at [159, 569] on link "Home" at bounding box center [210, 568] width 315 height 28
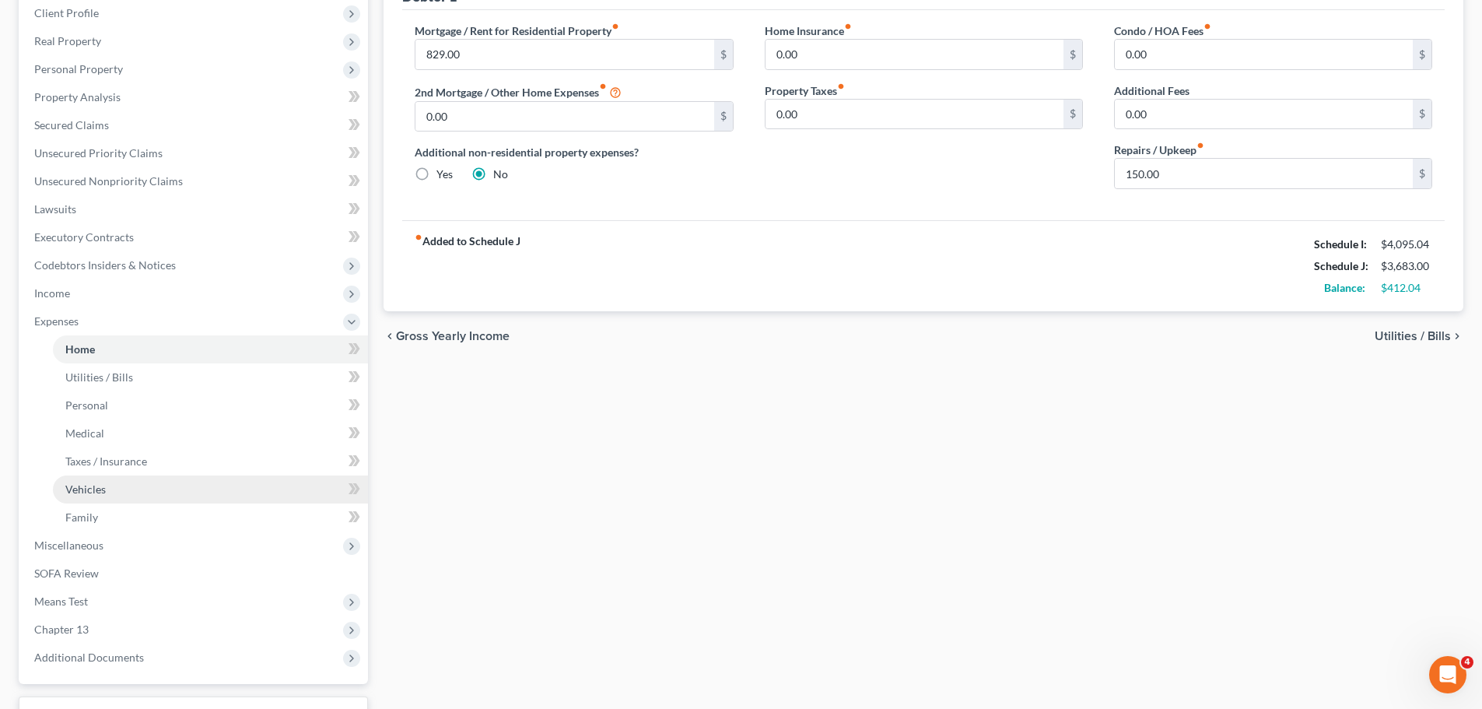
scroll to position [311, 0]
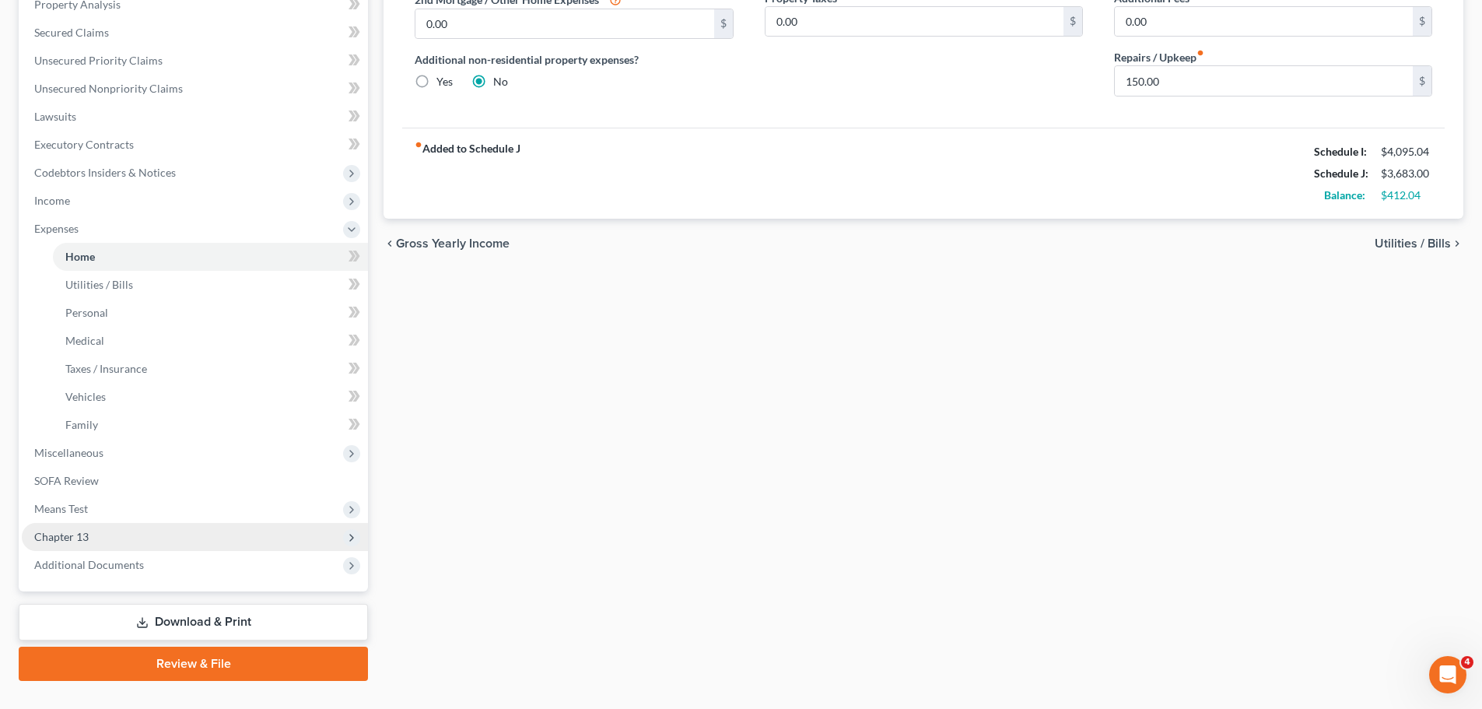
click at [78, 542] on span "Chapter 13" at bounding box center [61, 536] width 54 height 13
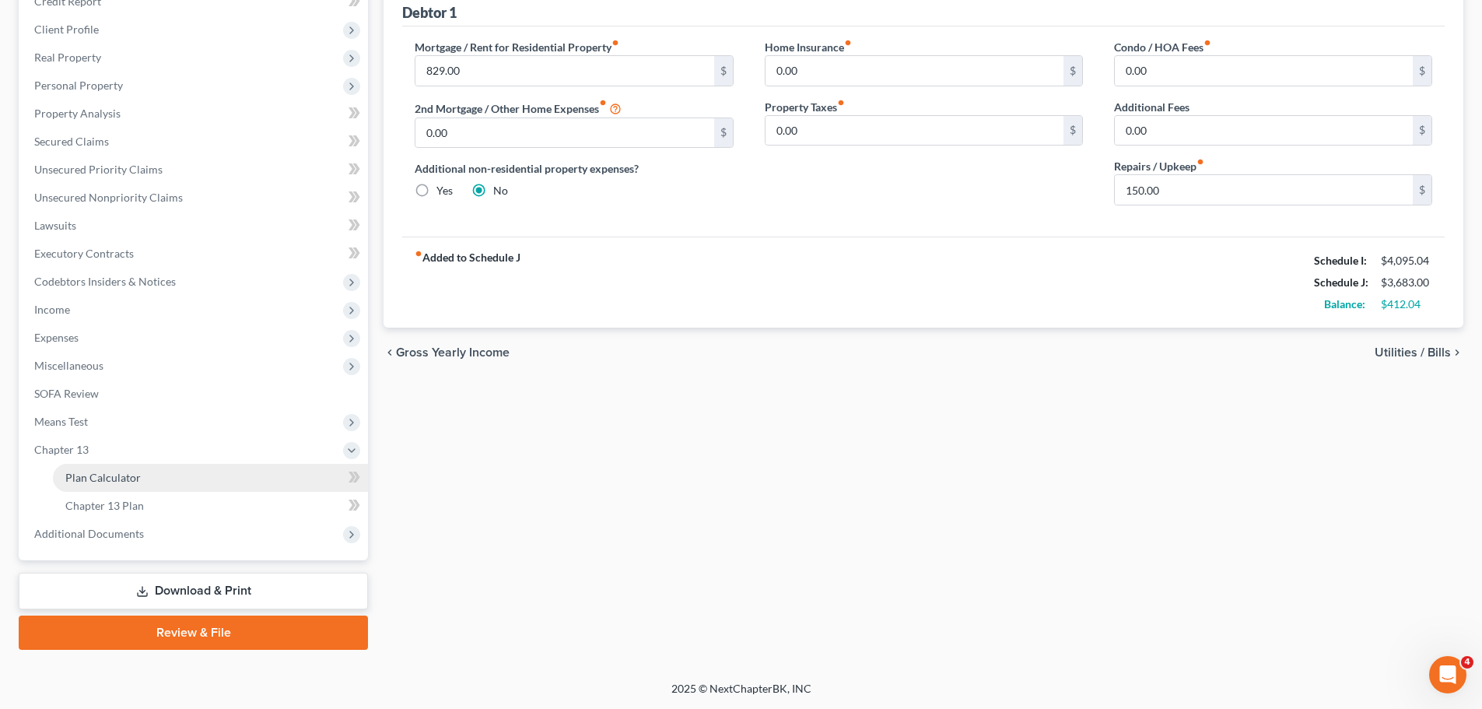
click at [115, 475] on span "Plan Calculator" at bounding box center [102, 477] width 75 height 13
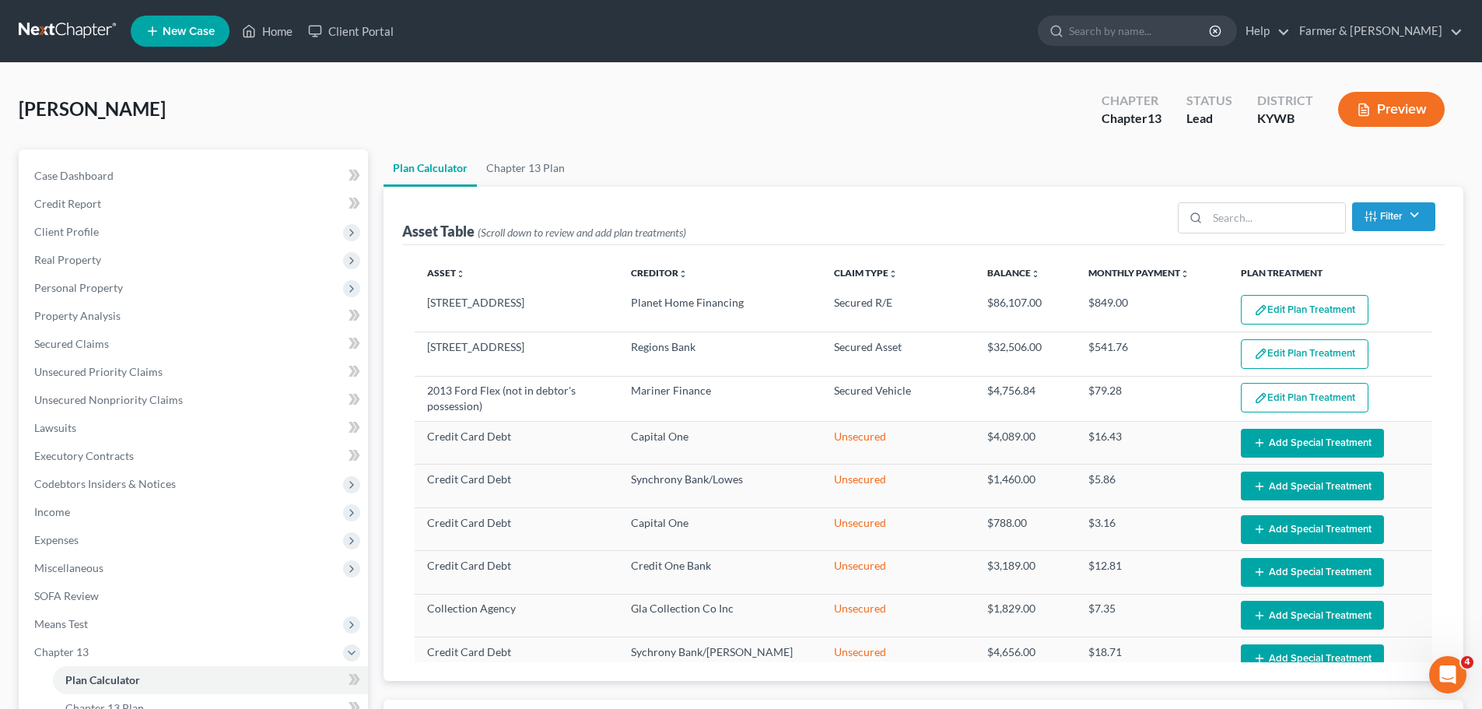
select select "59"
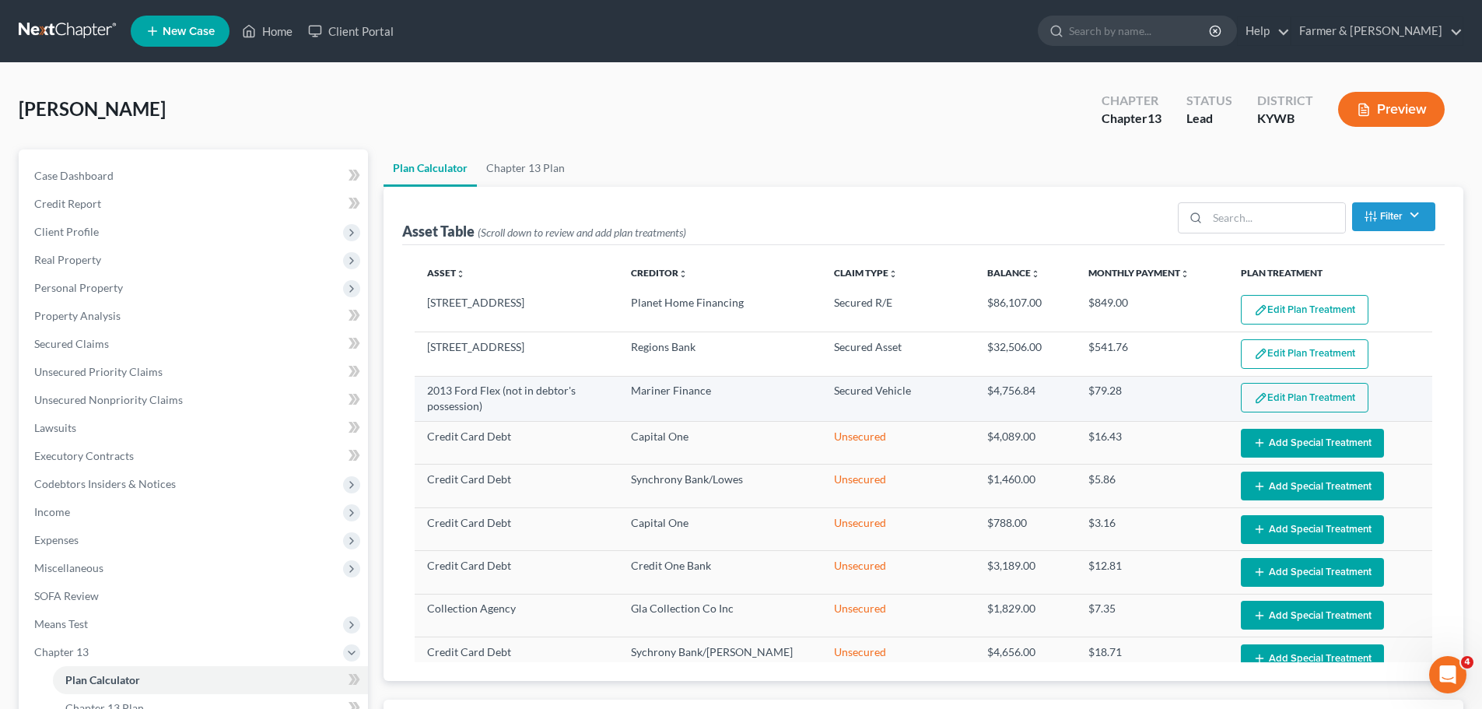
click at [1300, 387] on button "Edit Plan Treatment" at bounding box center [1305, 398] width 128 height 30
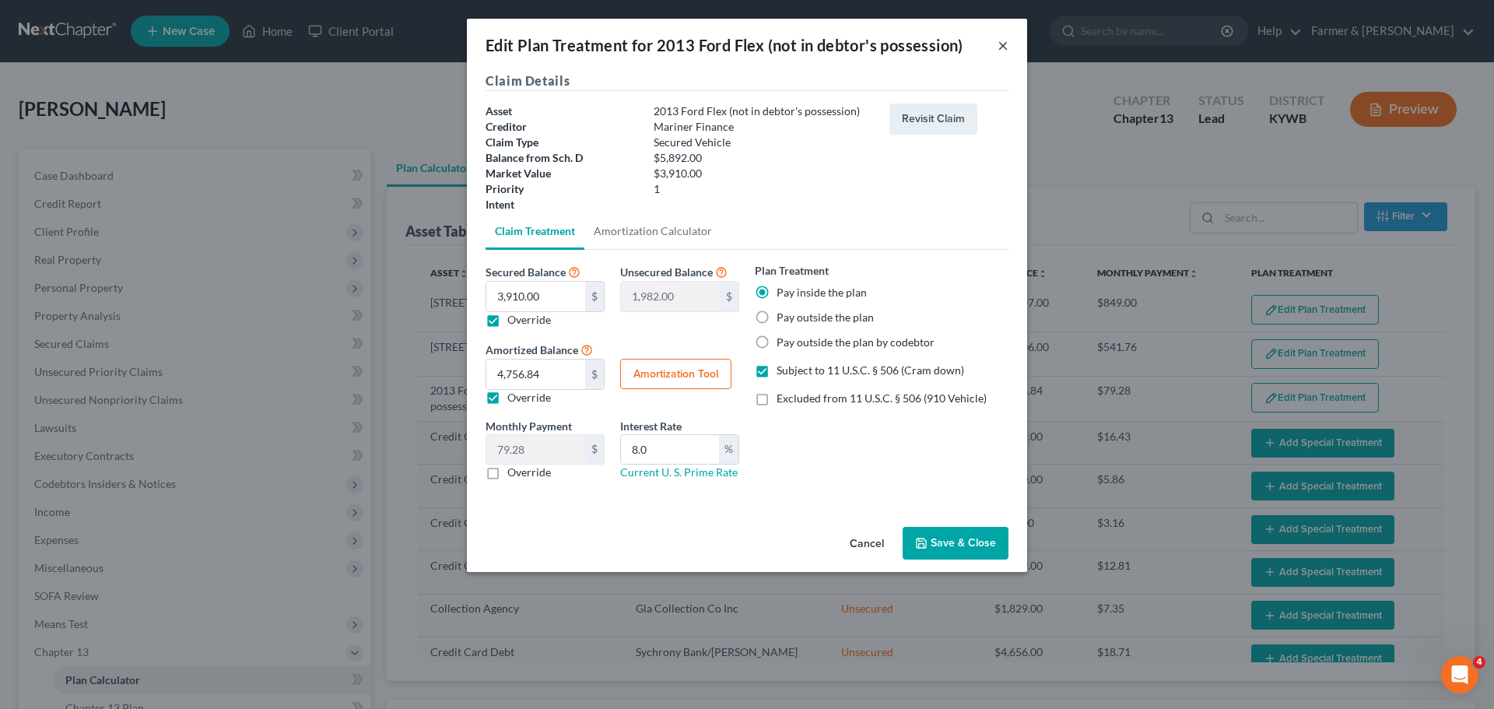
click at [1004, 47] on button "×" at bounding box center [1002, 45] width 11 height 19
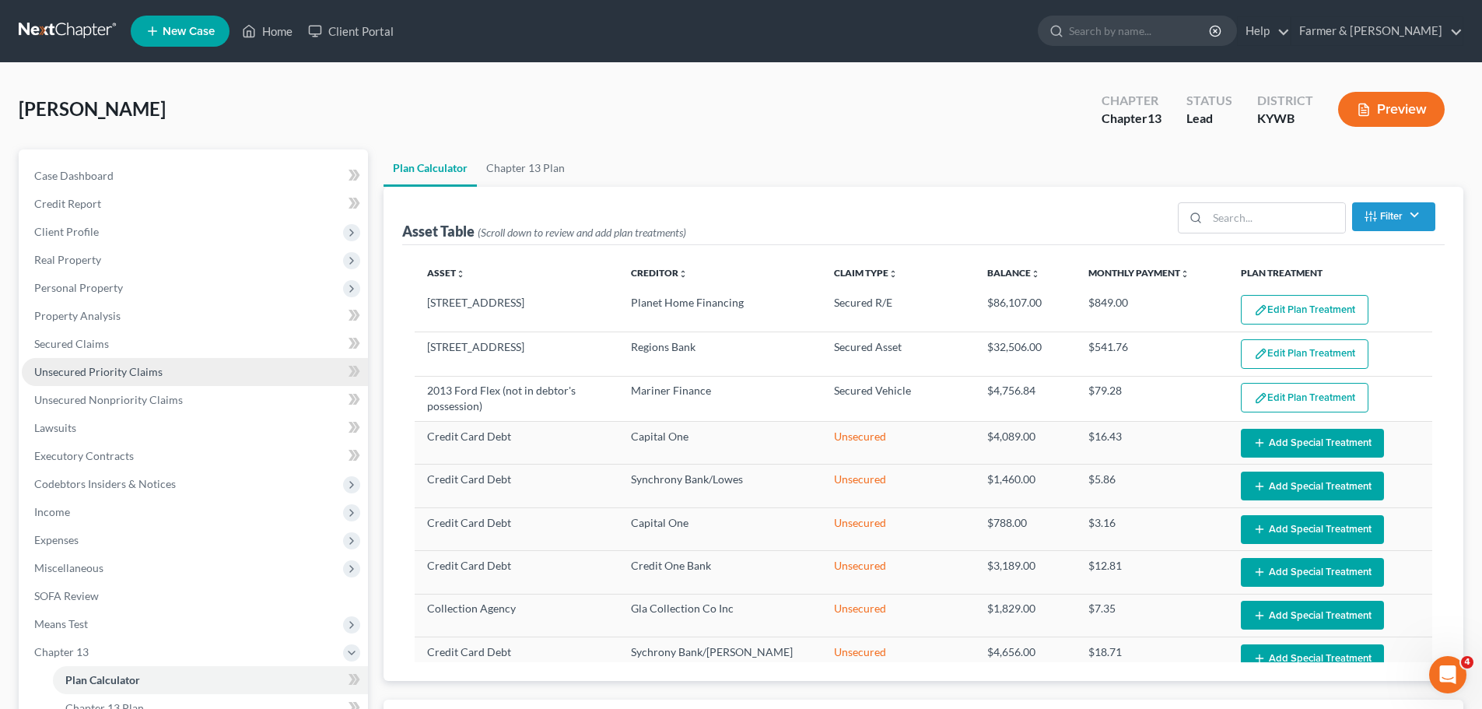
click at [142, 373] on span "Unsecured Priority Claims" at bounding box center [98, 371] width 128 height 13
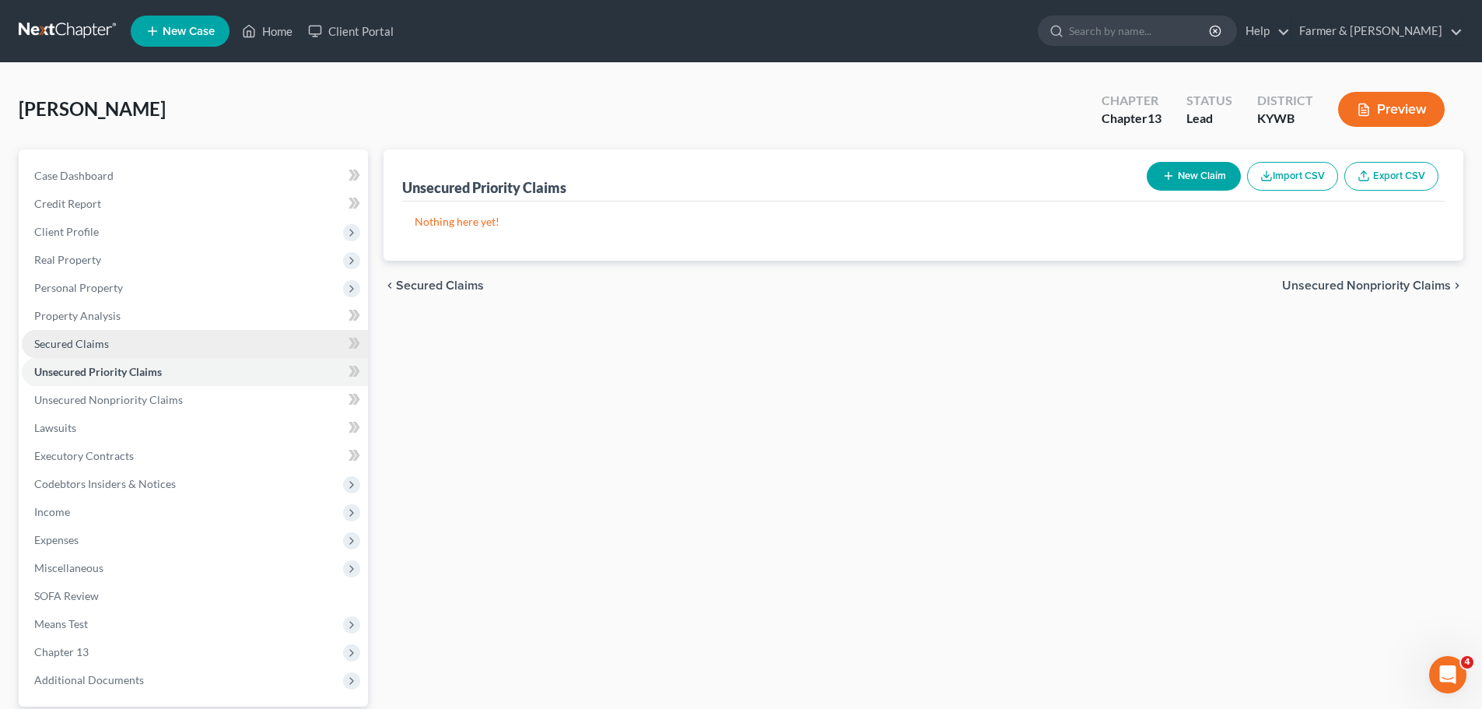
click at [107, 350] on link "Secured Claims" at bounding box center [195, 344] width 346 height 28
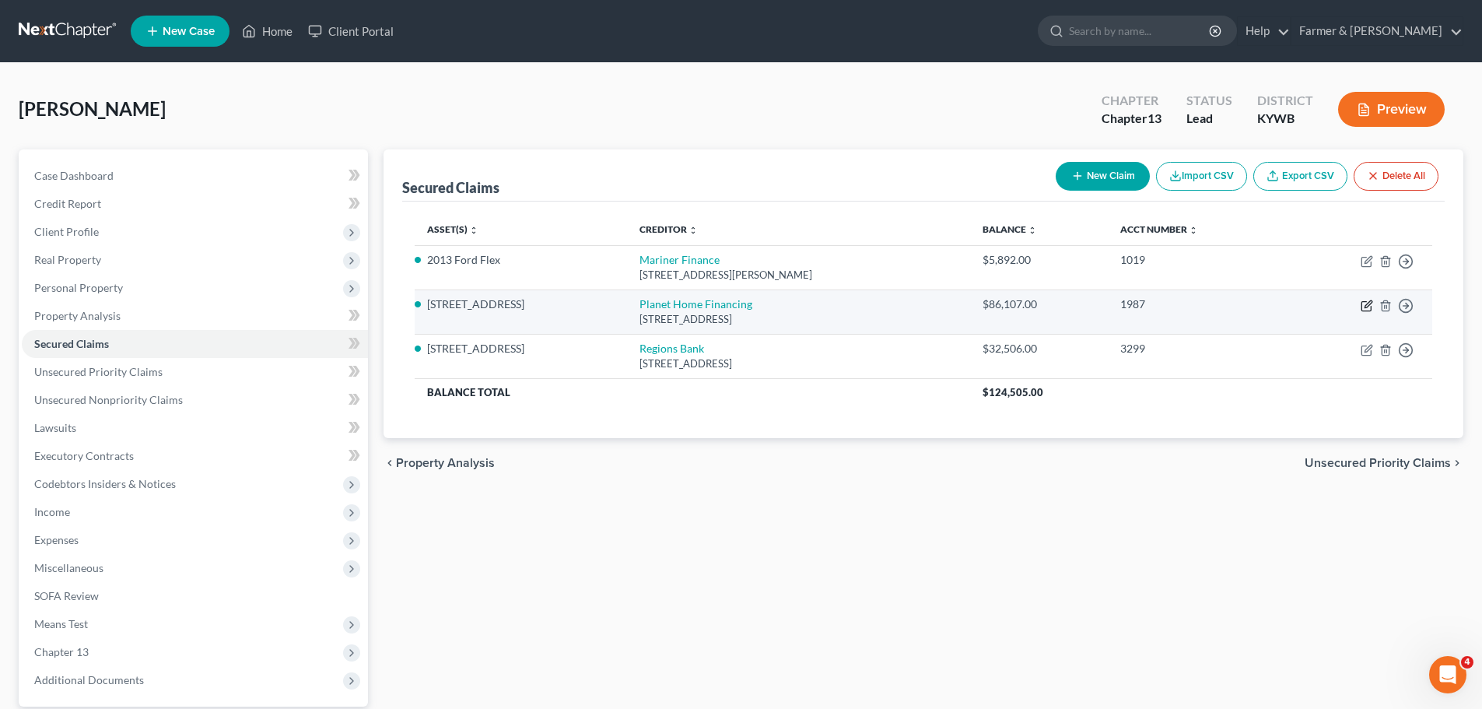
click at [1363, 302] on icon "button" at bounding box center [1365, 306] width 9 height 9
select select "6"
select select "10"
select select "0"
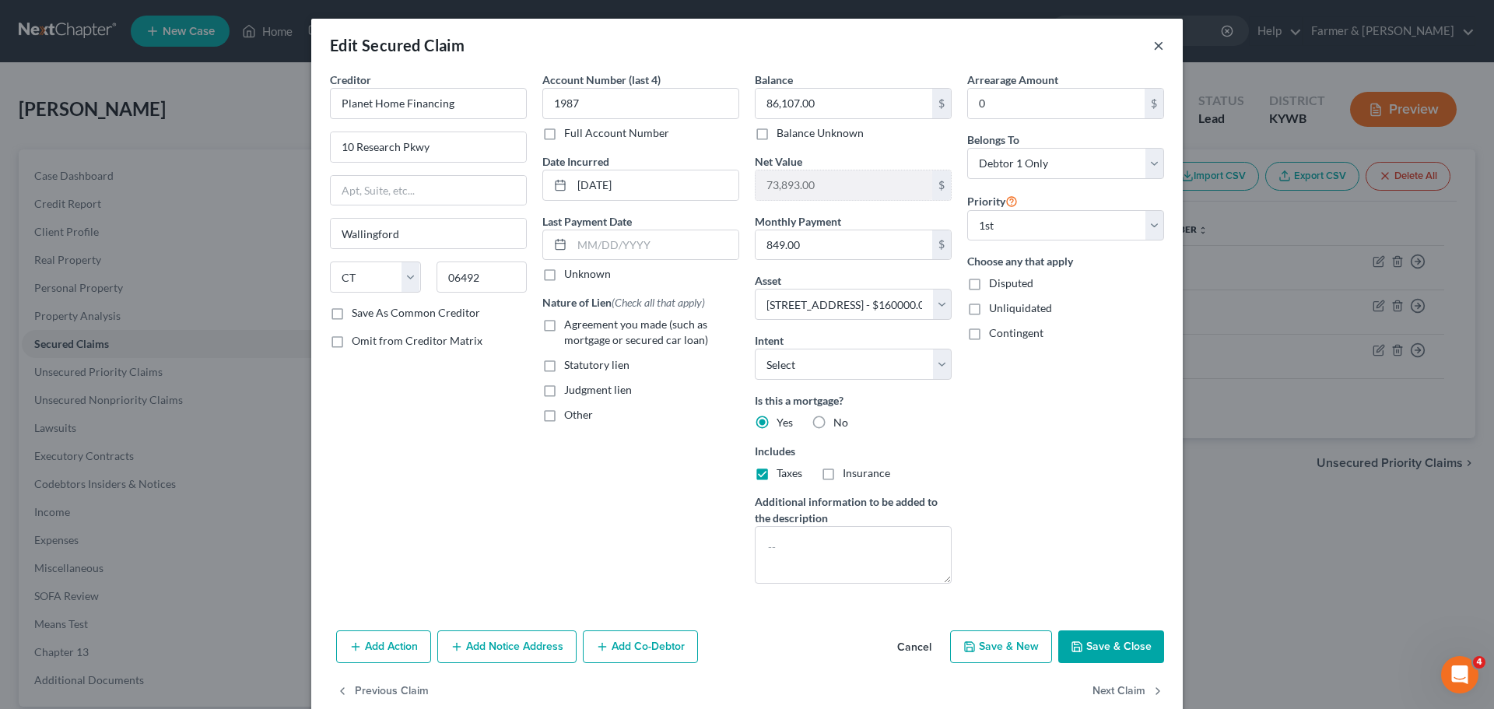
click at [1156, 51] on button "×" at bounding box center [1158, 45] width 11 height 19
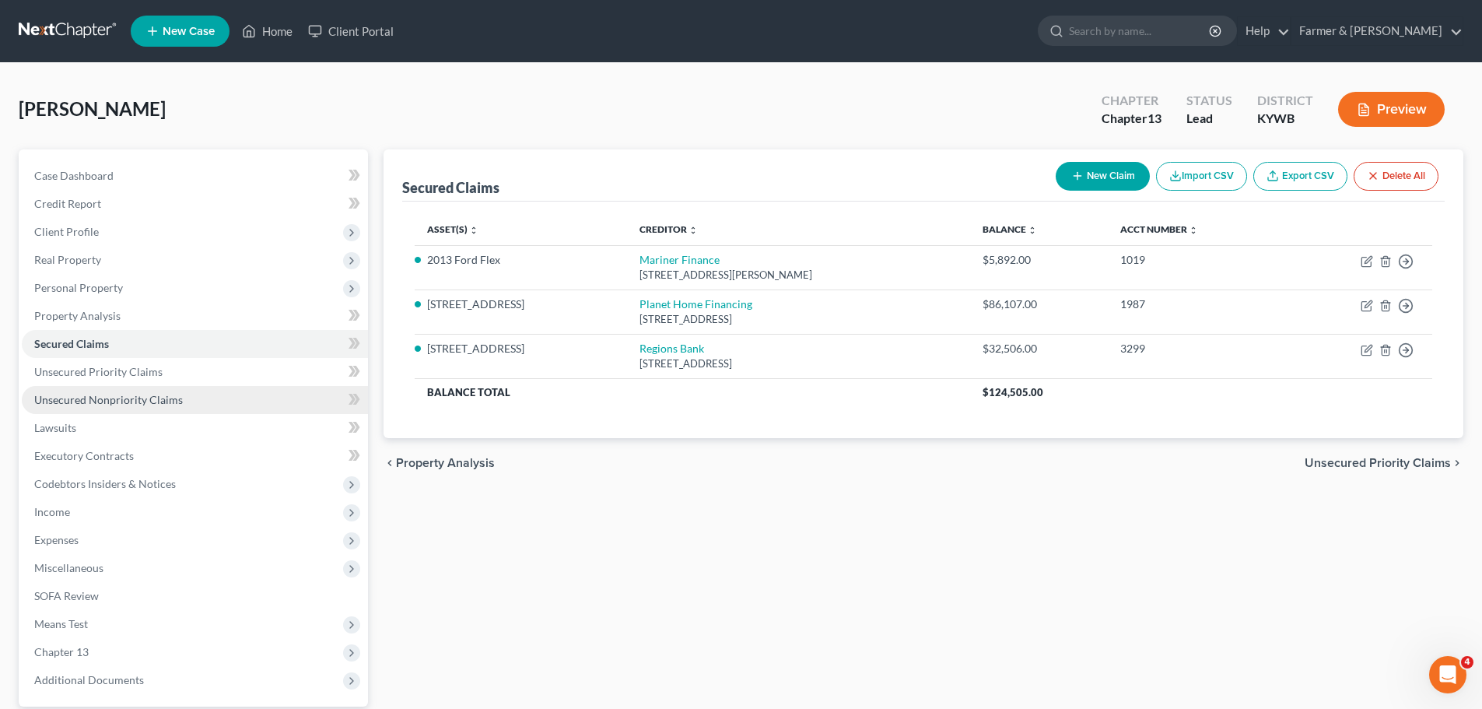
click at [183, 395] on link "Unsecured Nonpriority Claims" at bounding box center [195, 400] width 346 height 28
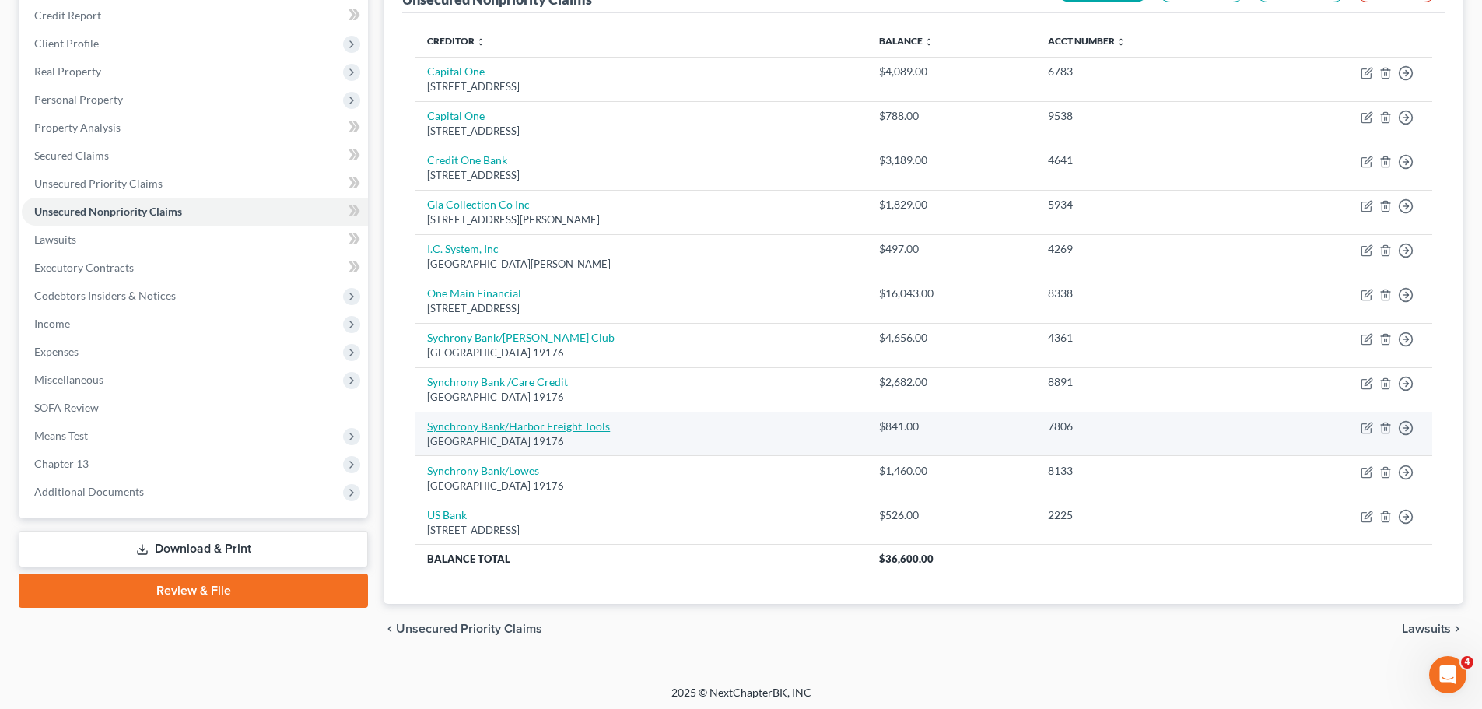
scroll to position [192, 0]
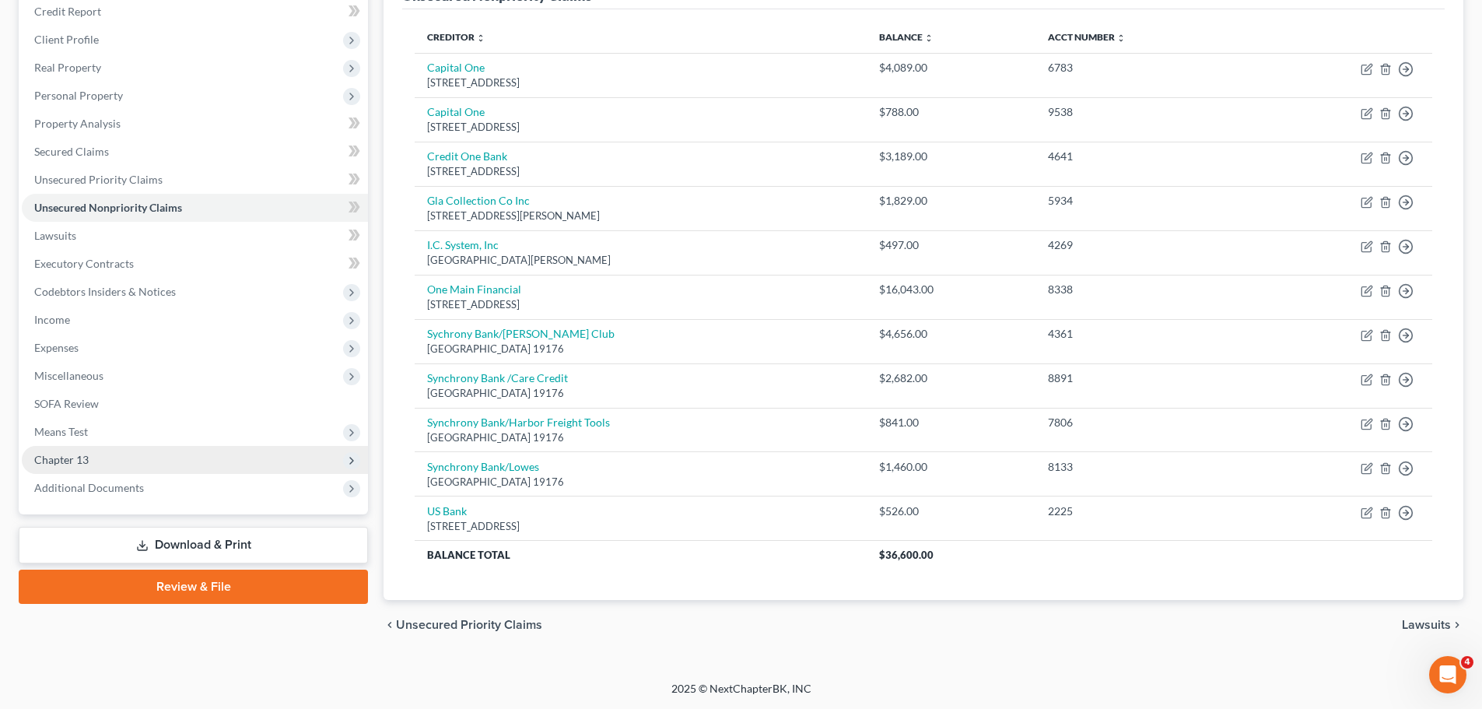
click at [352, 464] on icon at bounding box center [351, 460] width 12 height 12
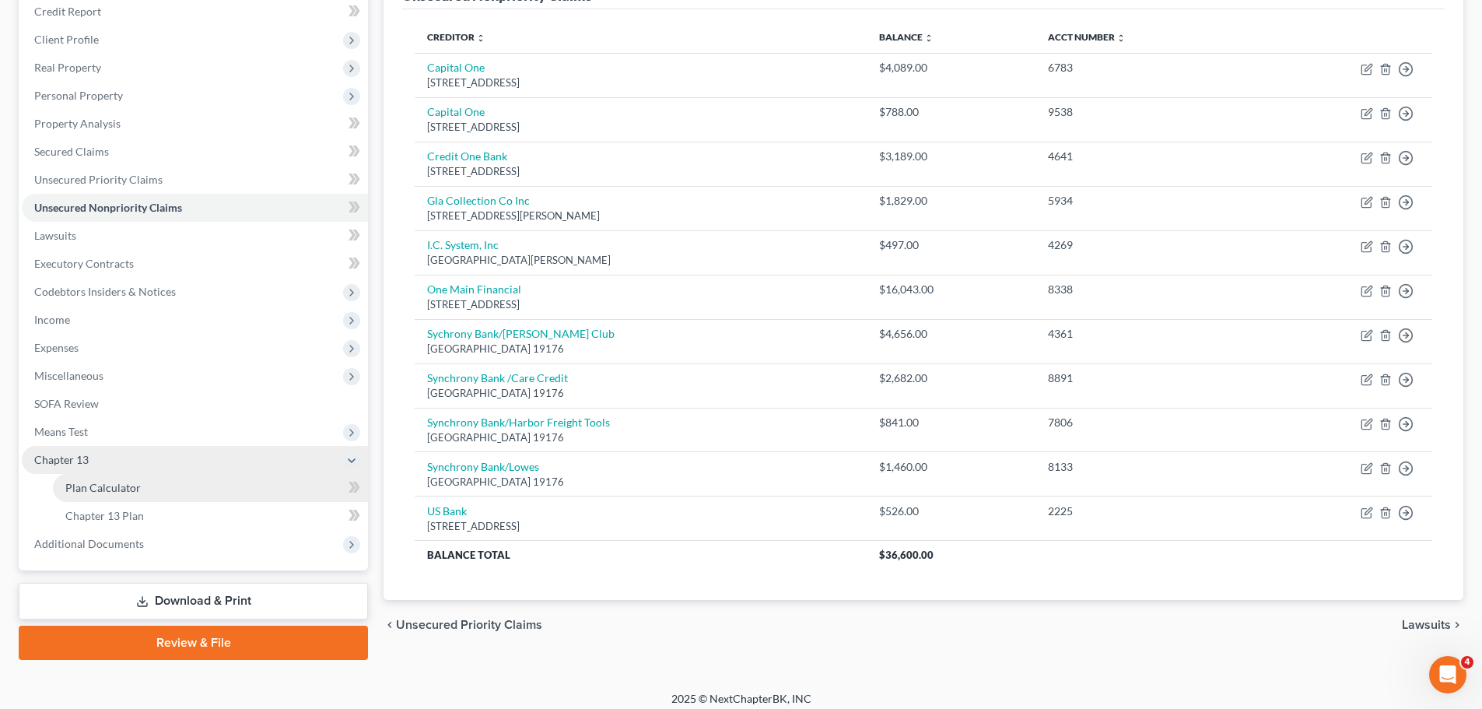
click at [191, 486] on link "Plan Calculator" at bounding box center [210, 488] width 315 height 28
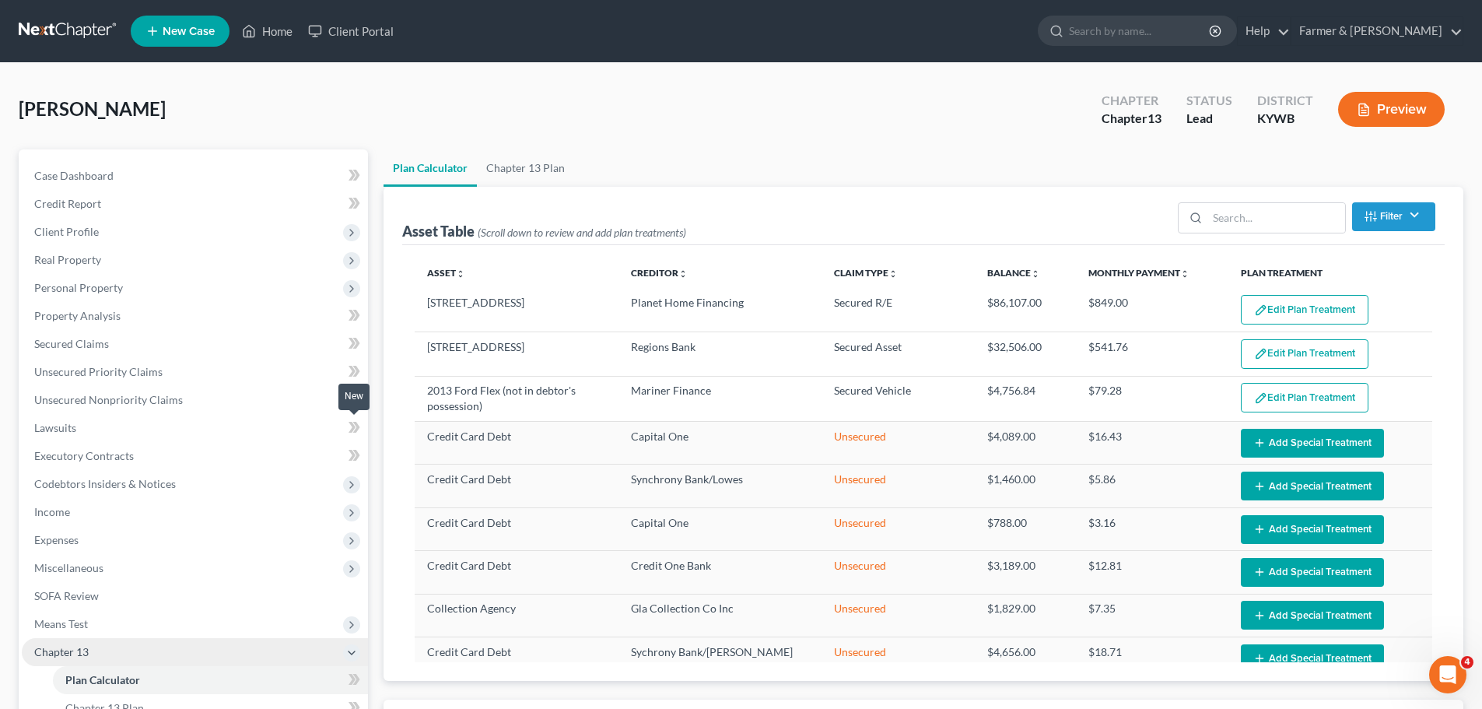
select select "59"
click at [82, 231] on span "Client Profile" at bounding box center [66, 231] width 65 height 13
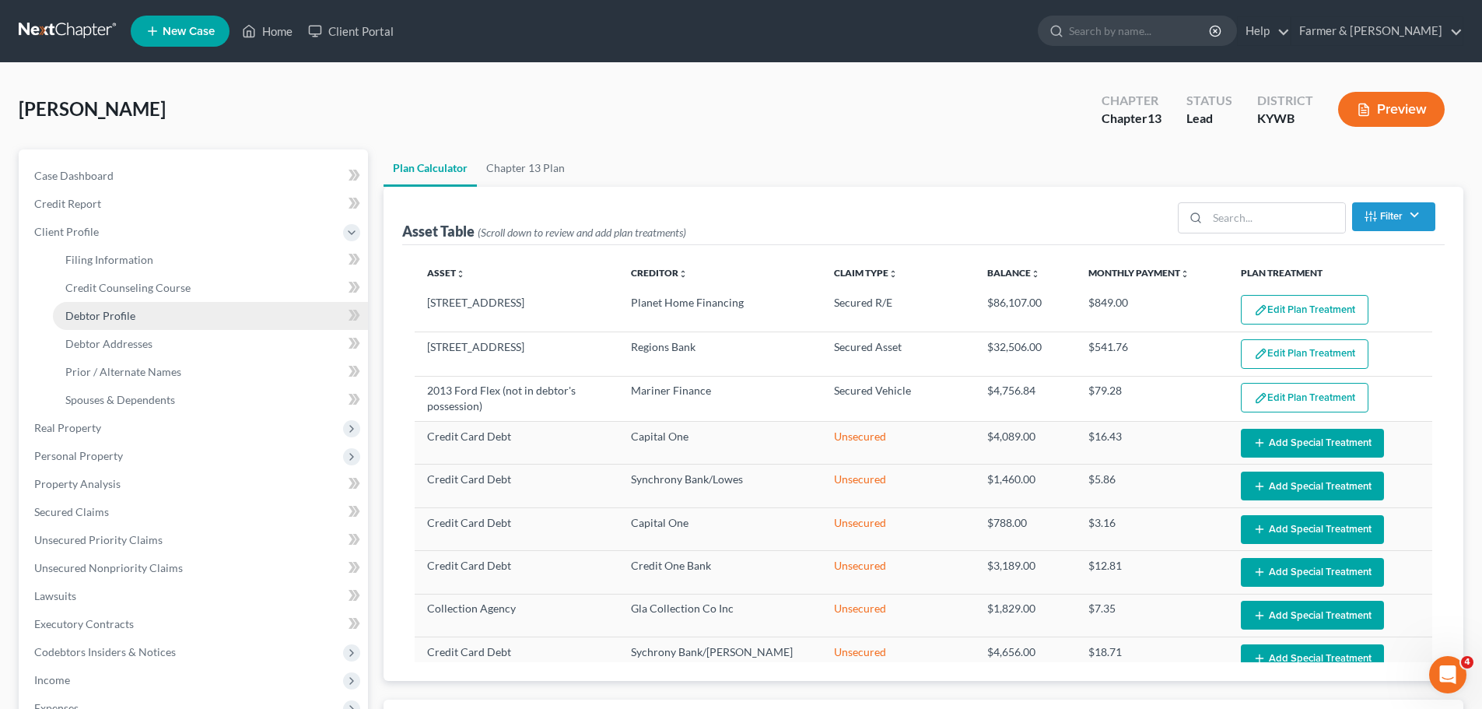
click at [117, 318] on span "Debtor Profile" at bounding box center [100, 315] width 70 height 13
select select "2"
select select "0"
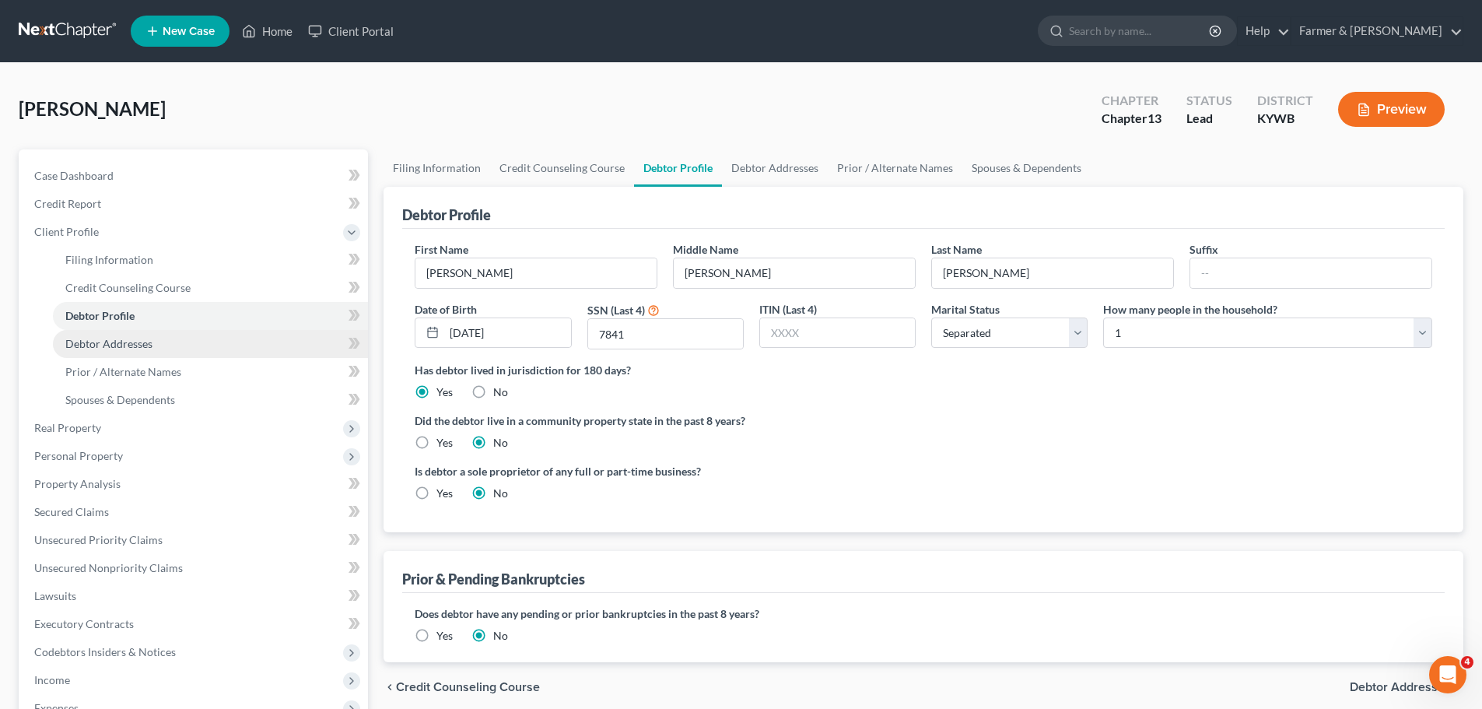
click at [103, 347] on span "Debtor Addresses" at bounding box center [108, 343] width 87 height 13
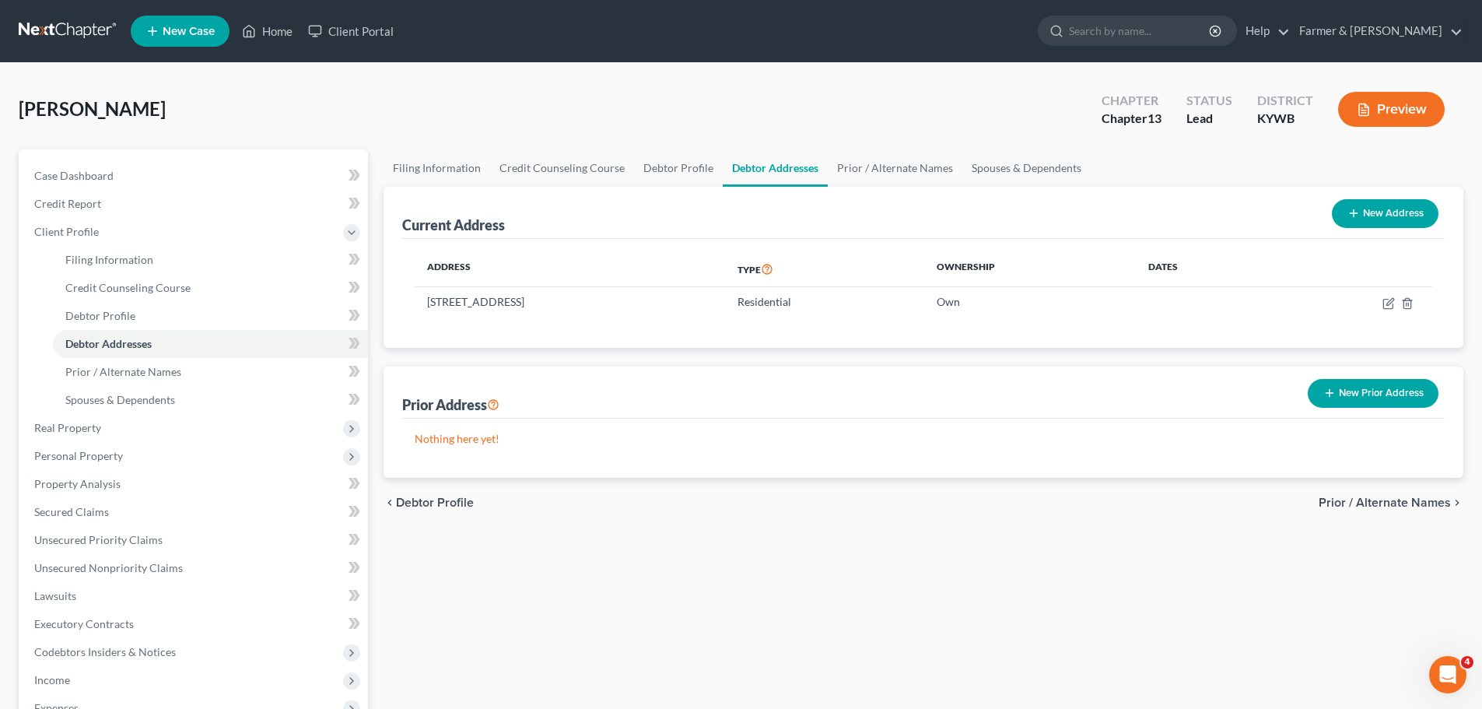
scroll to position [314, 0]
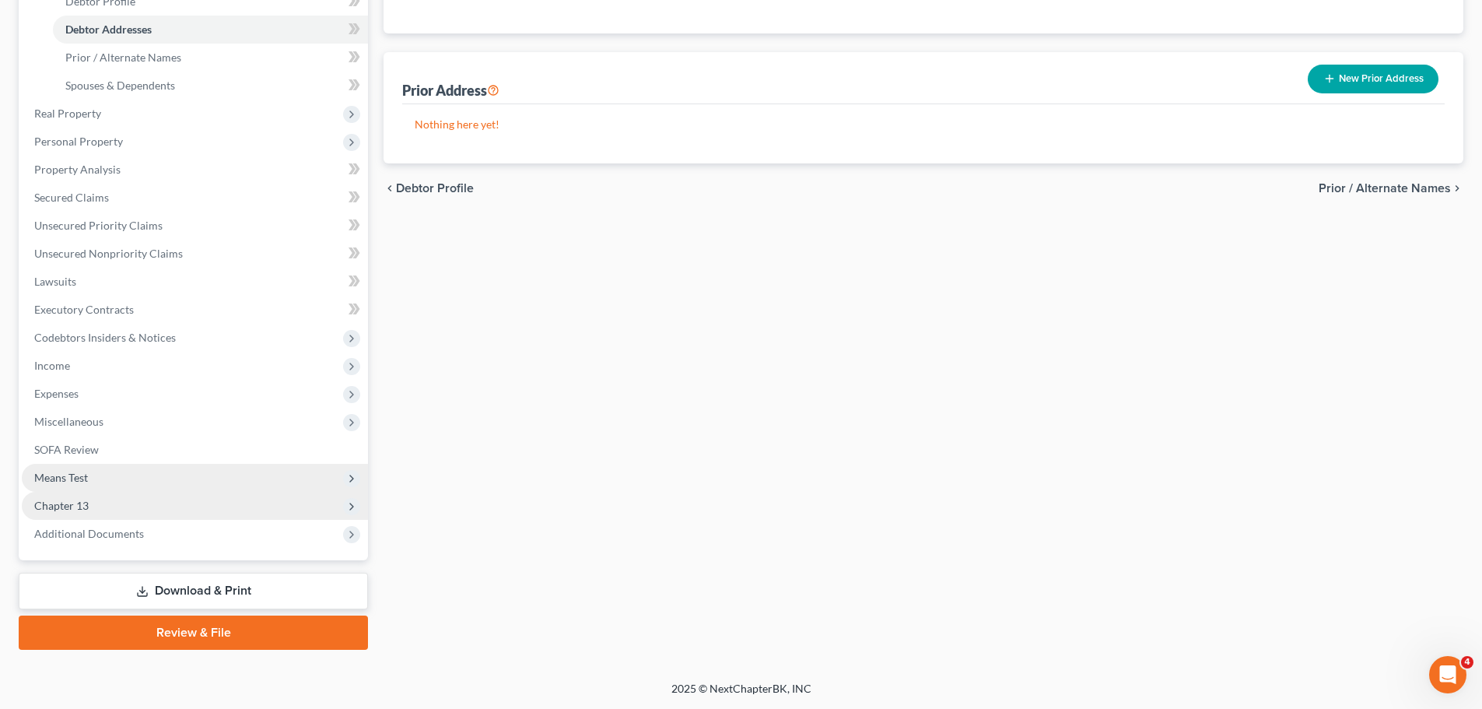
click at [82, 478] on span "Means Test" at bounding box center [61, 477] width 54 height 13
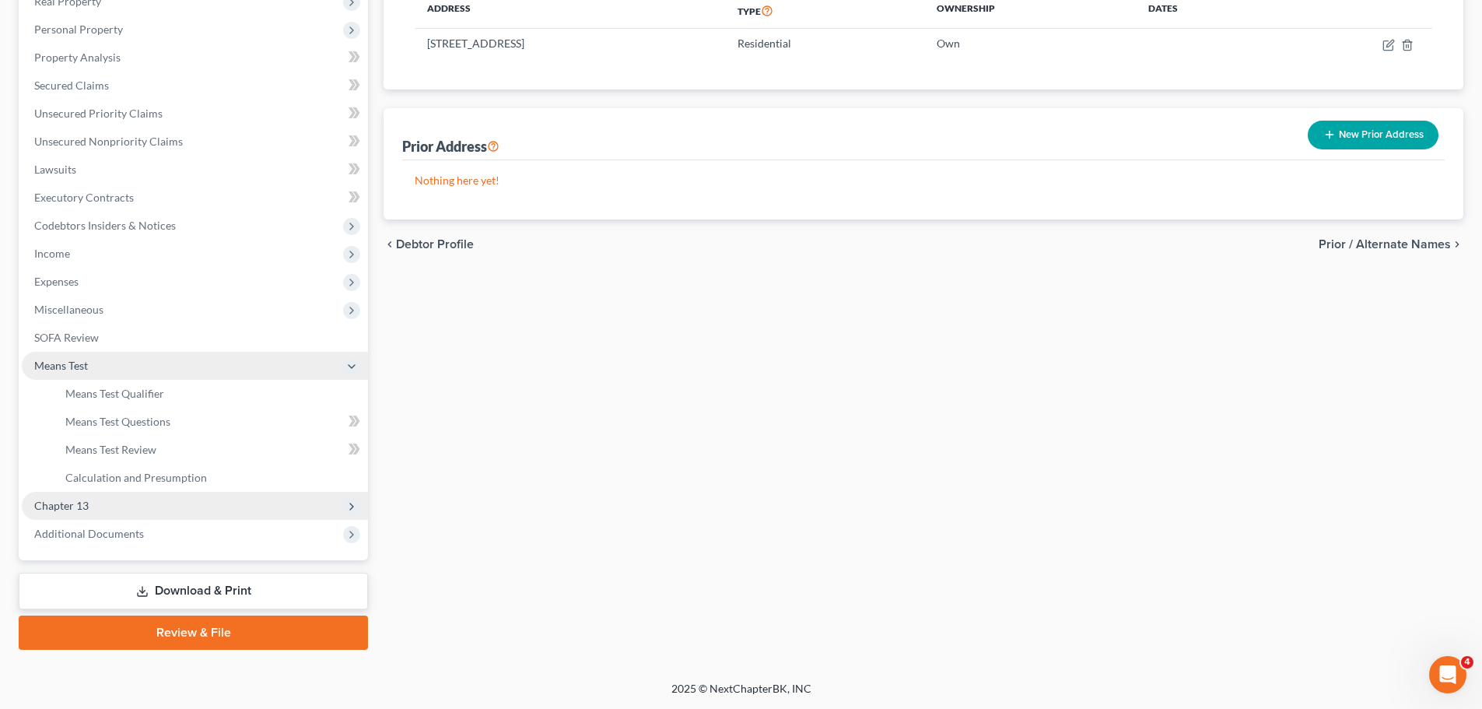
scroll to position [258, 0]
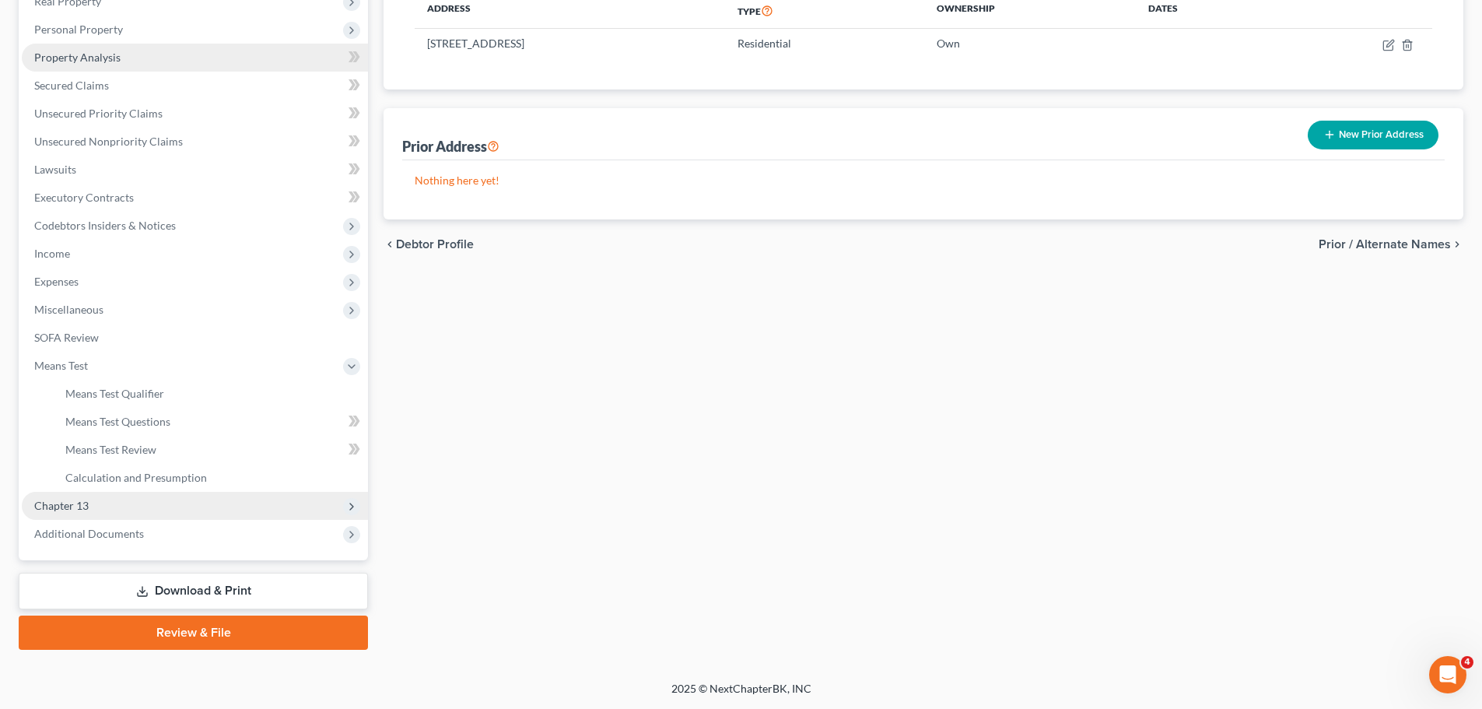
click at [104, 51] on span "Property Analysis" at bounding box center [77, 57] width 86 height 13
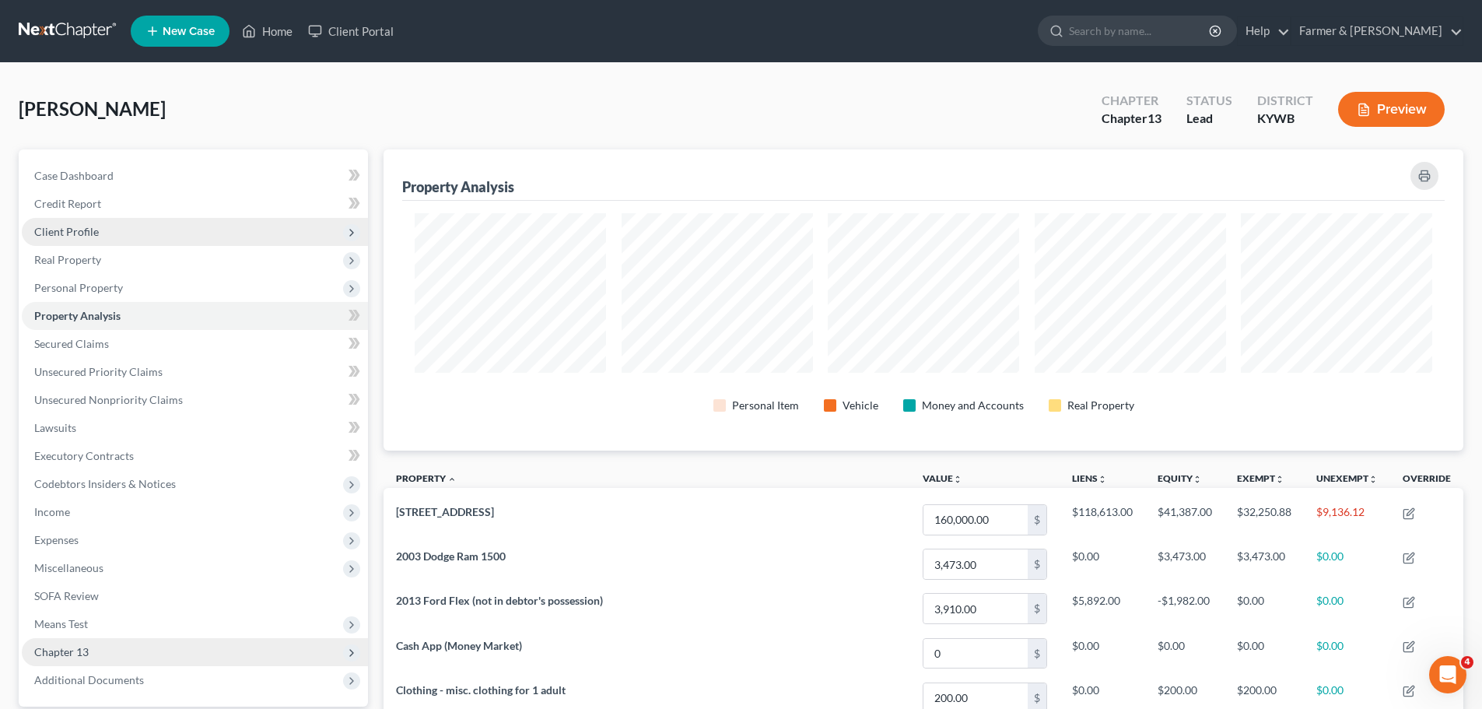
click at [72, 227] on span "Client Profile" at bounding box center [66, 231] width 65 height 13
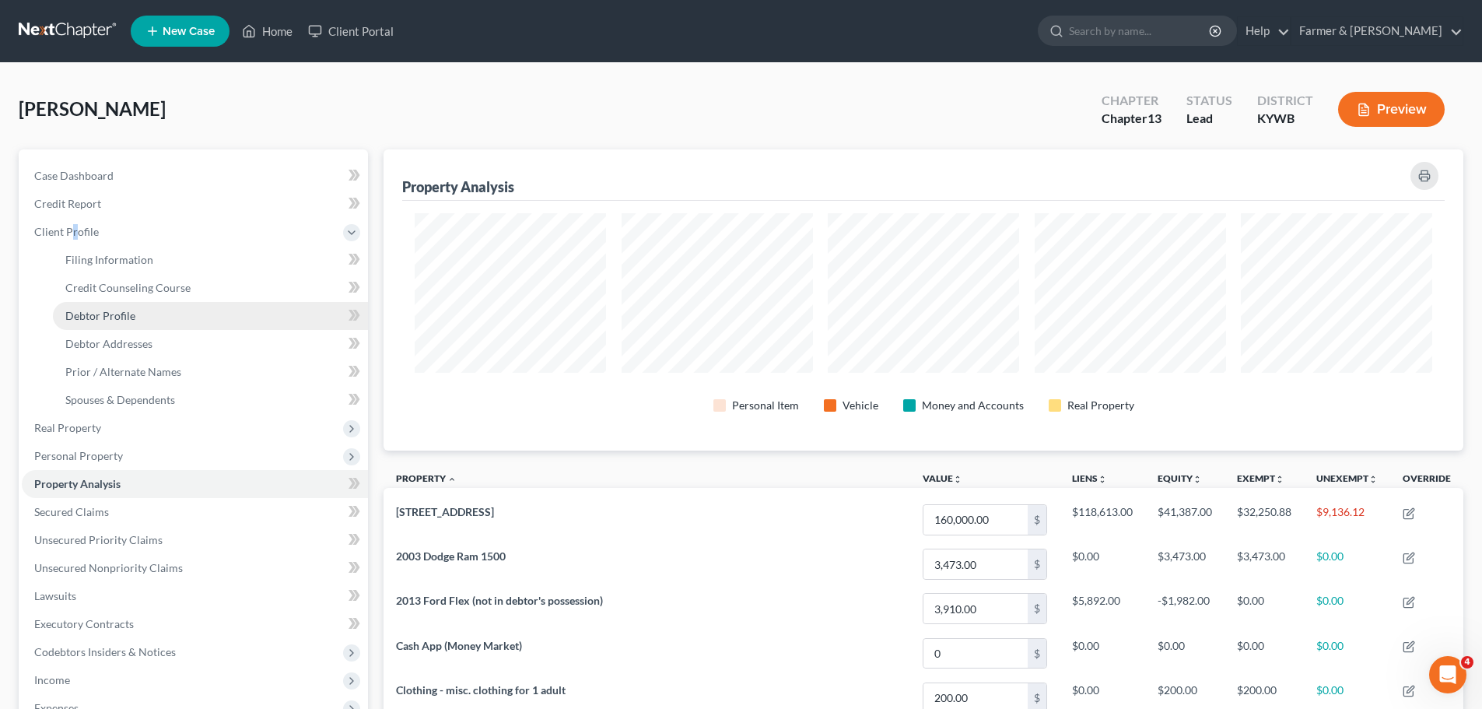
click at [100, 317] on span "Debtor Profile" at bounding box center [100, 315] width 70 height 13
select select "2"
select select "0"
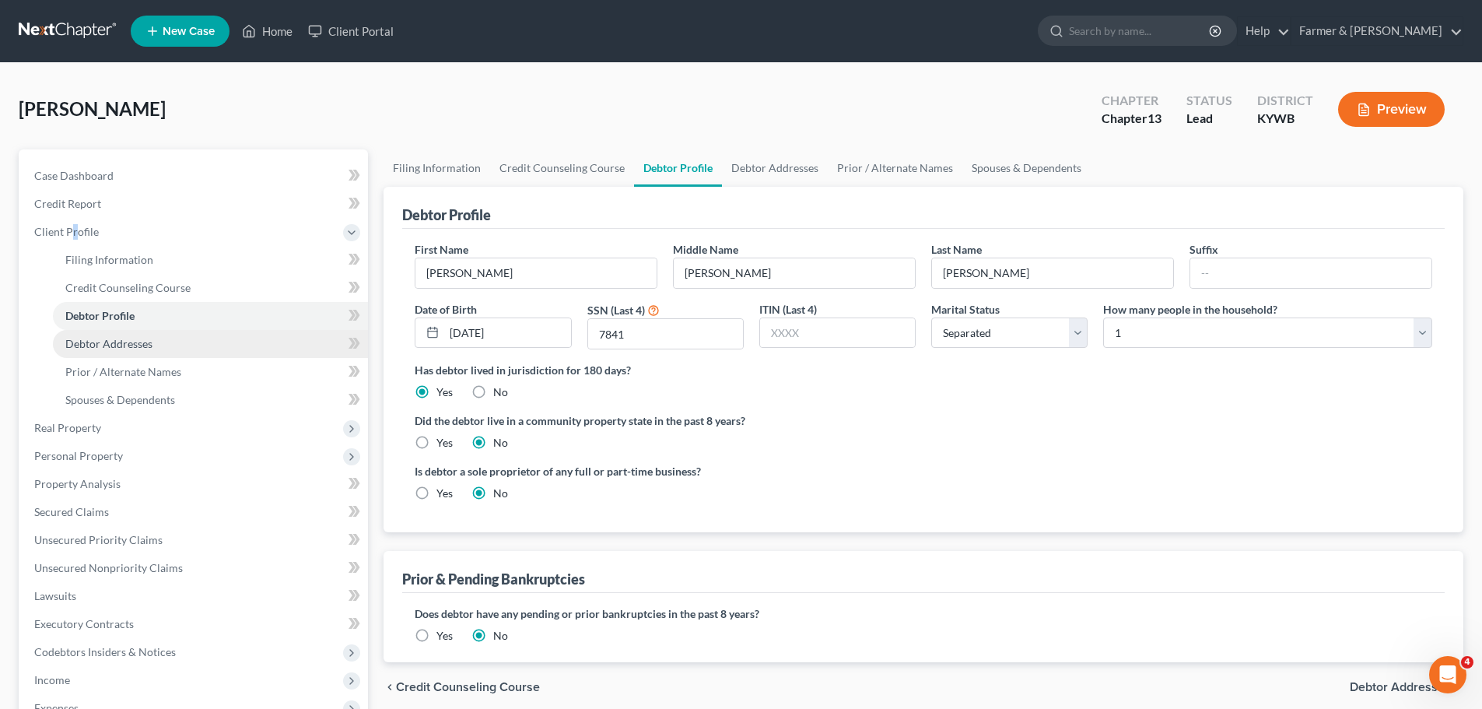
click at [101, 349] on span "Debtor Addresses" at bounding box center [108, 343] width 87 height 13
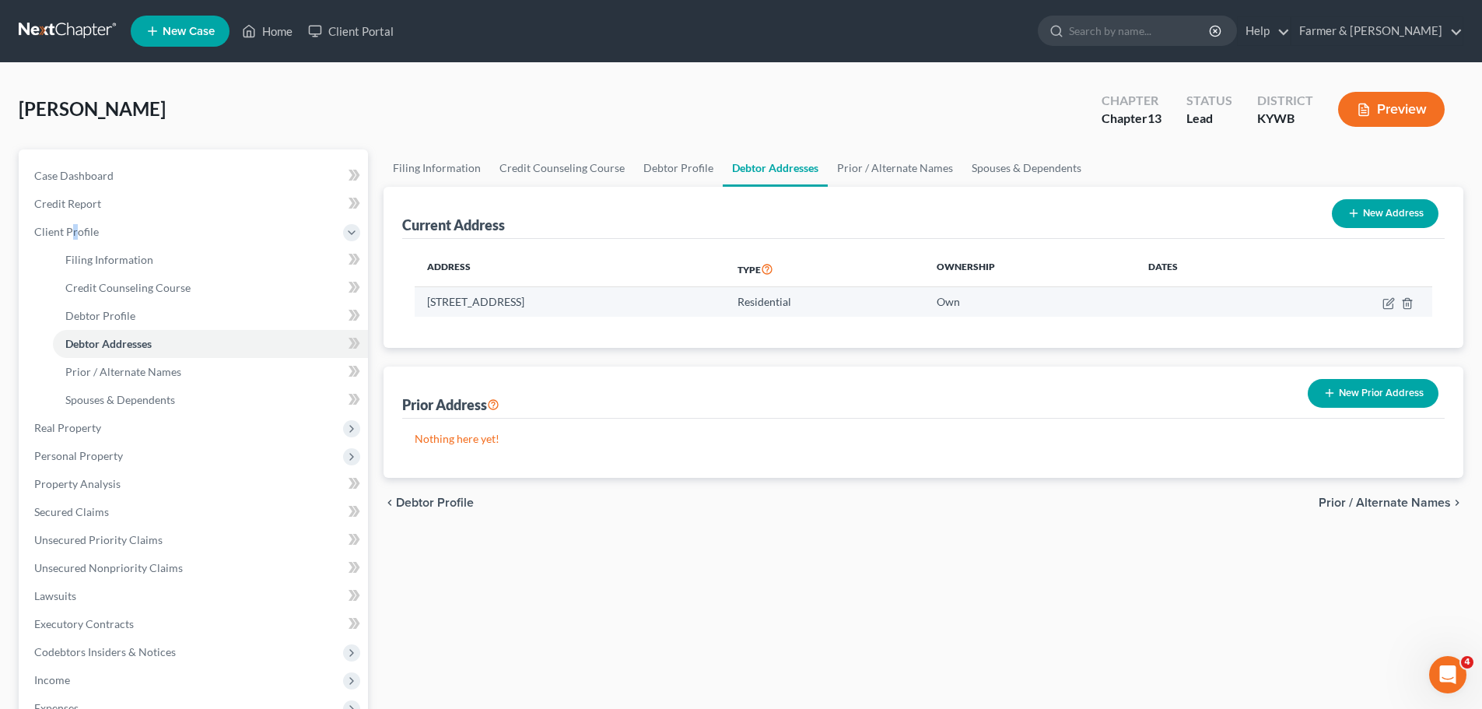
drag, startPoint x: 427, startPoint y: 300, endPoint x: 632, endPoint y: 310, distance: 204.8
click at [632, 310] on td "[STREET_ADDRESS]" at bounding box center [570, 302] width 310 height 30
copy td "[STREET_ADDRESS]"
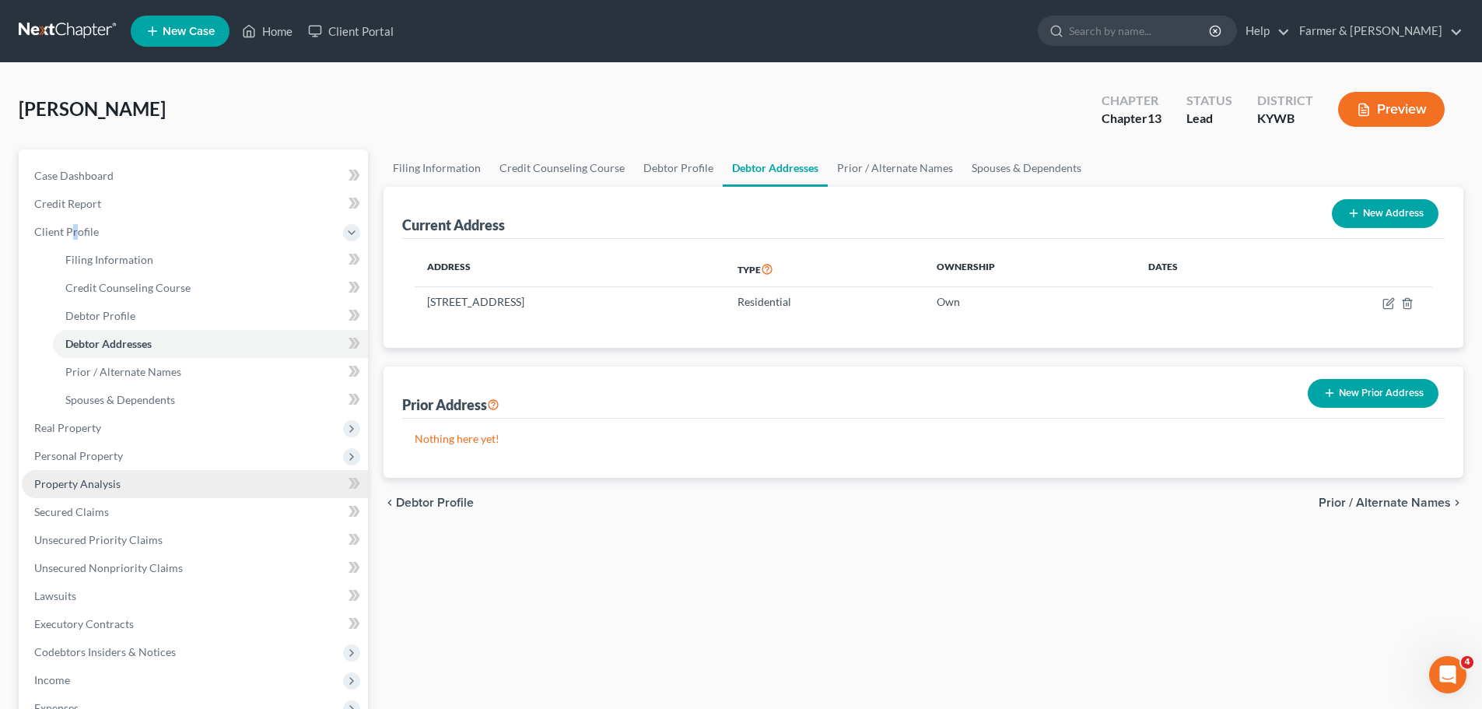
click at [107, 488] on span "Property Analysis" at bounding box center [77, 483] width 86 height 13
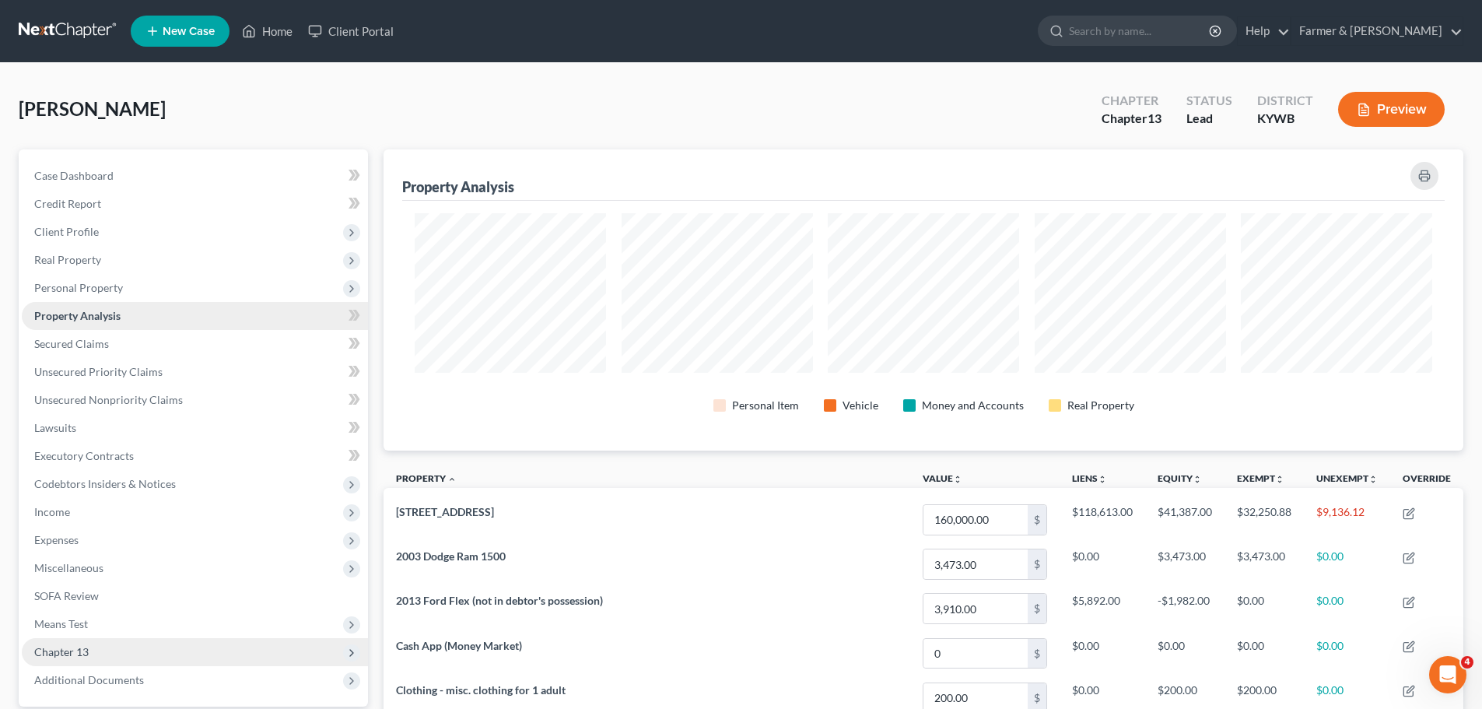
scroll to position [301, 1080]
